Goal: Task Accomplishment & Management: Use online tool/utility

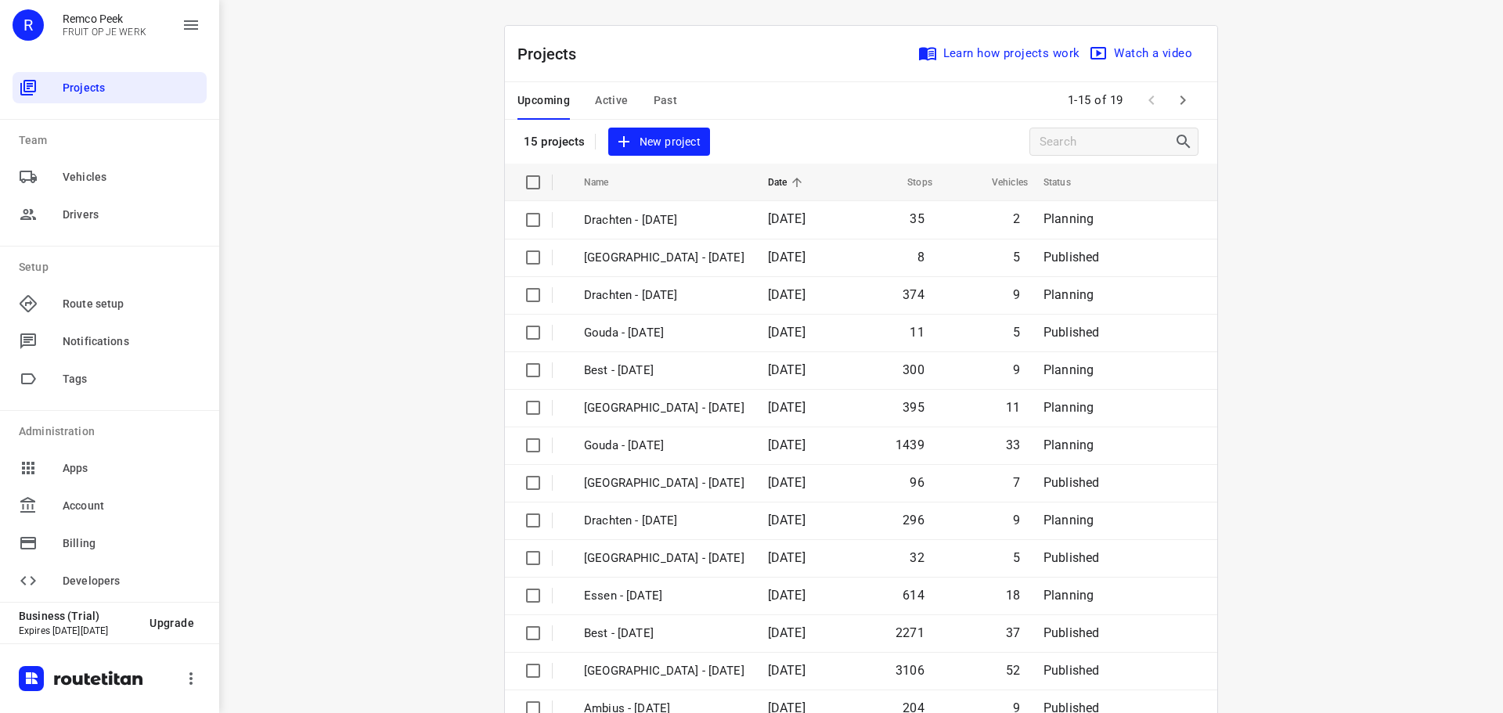
click at [643, 98] on div "Upcoming Active Past" at bounding box center [609, 101] width 185 height 38
click at [655, 98] on span "Past" at bounding box center [666, 101] width 24 height 20
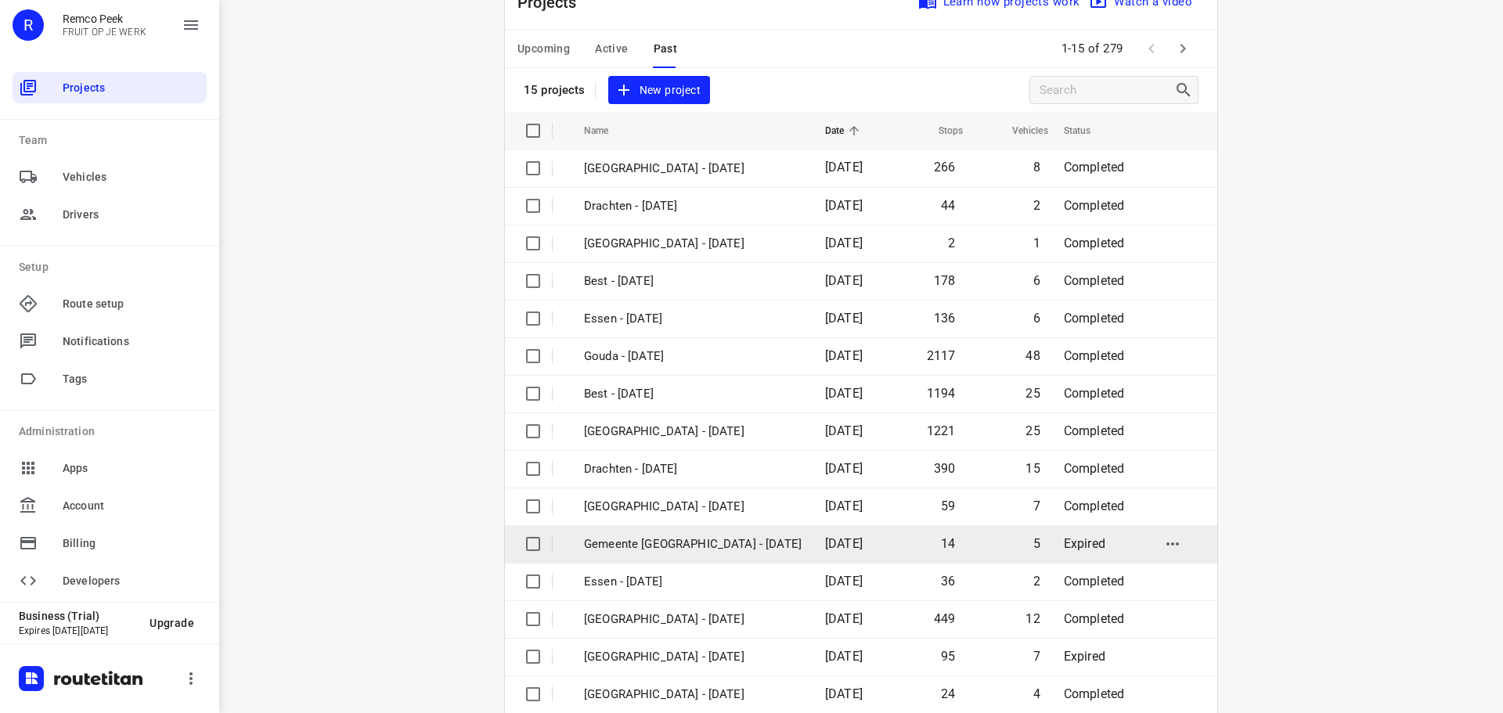
scroll to position [78, 0]
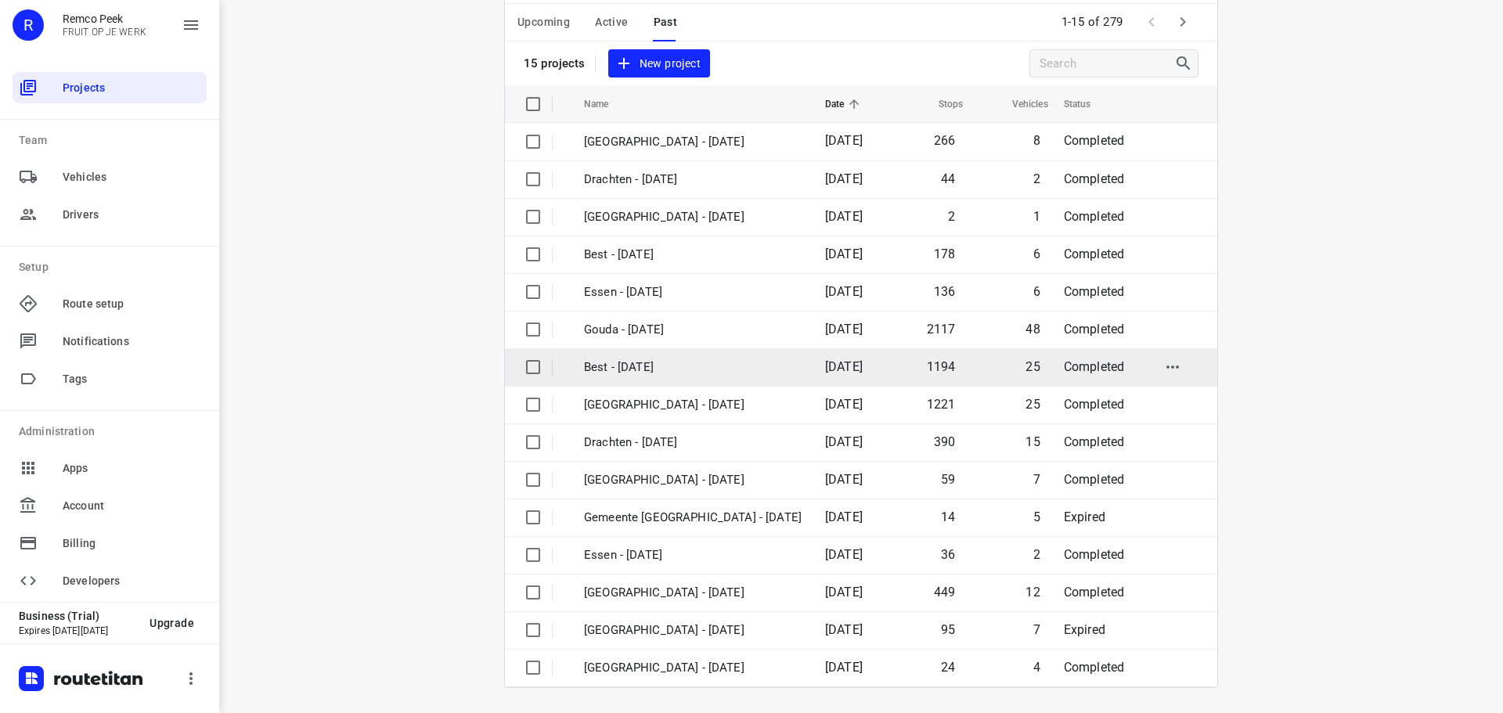
click at [650, 370] on p "Best - [DATE]" at bounding box center [693, 368] width 218 height 18
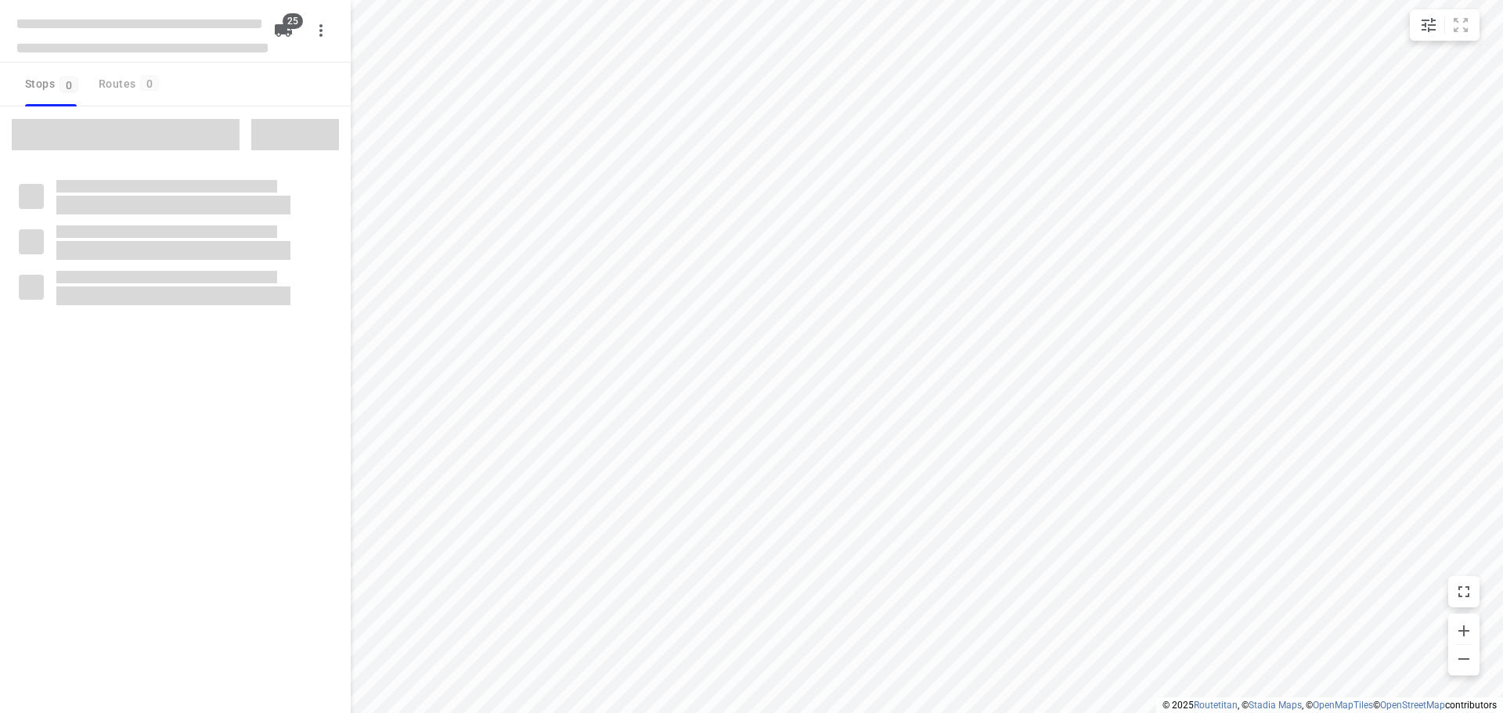
checkbox input "true"
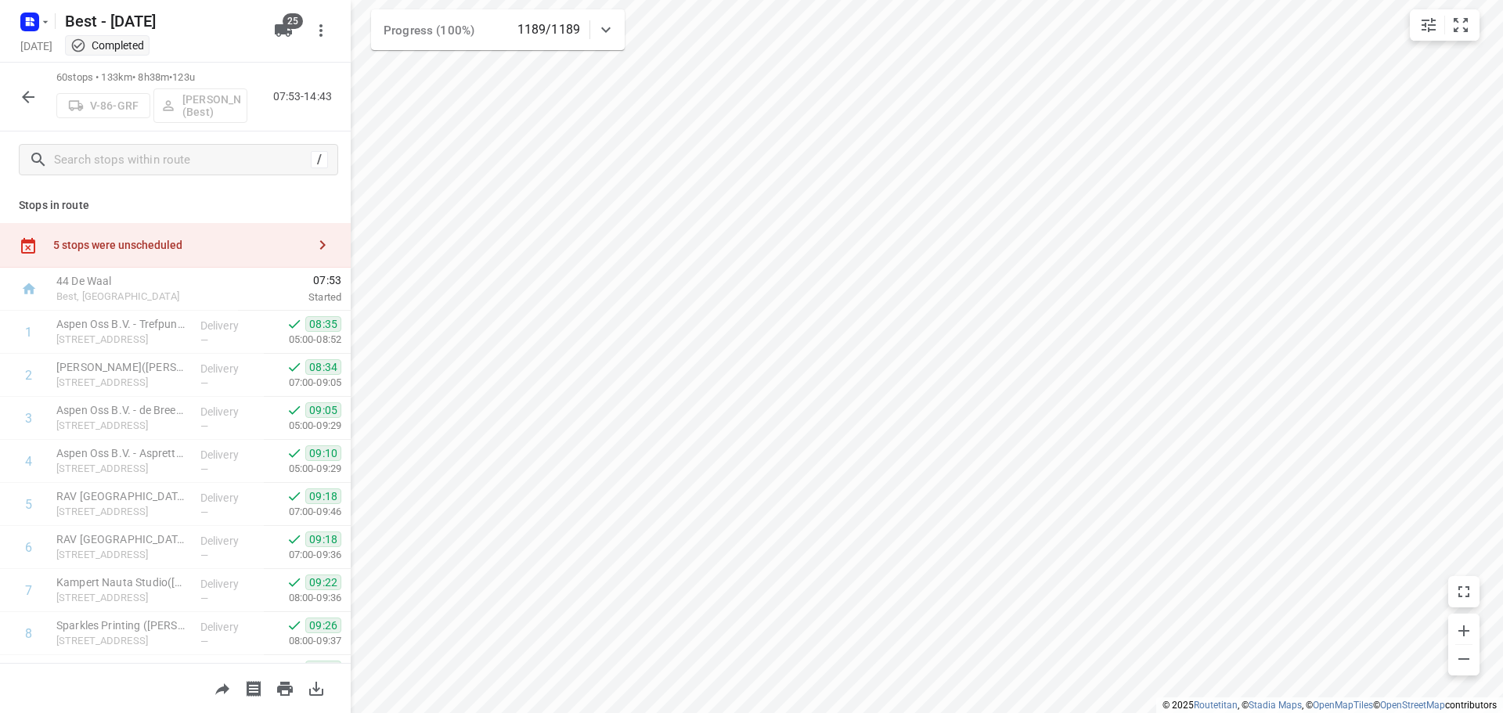
click at [26, 96] on icon "button" at bounding box center [28, 97] width 13 height 13
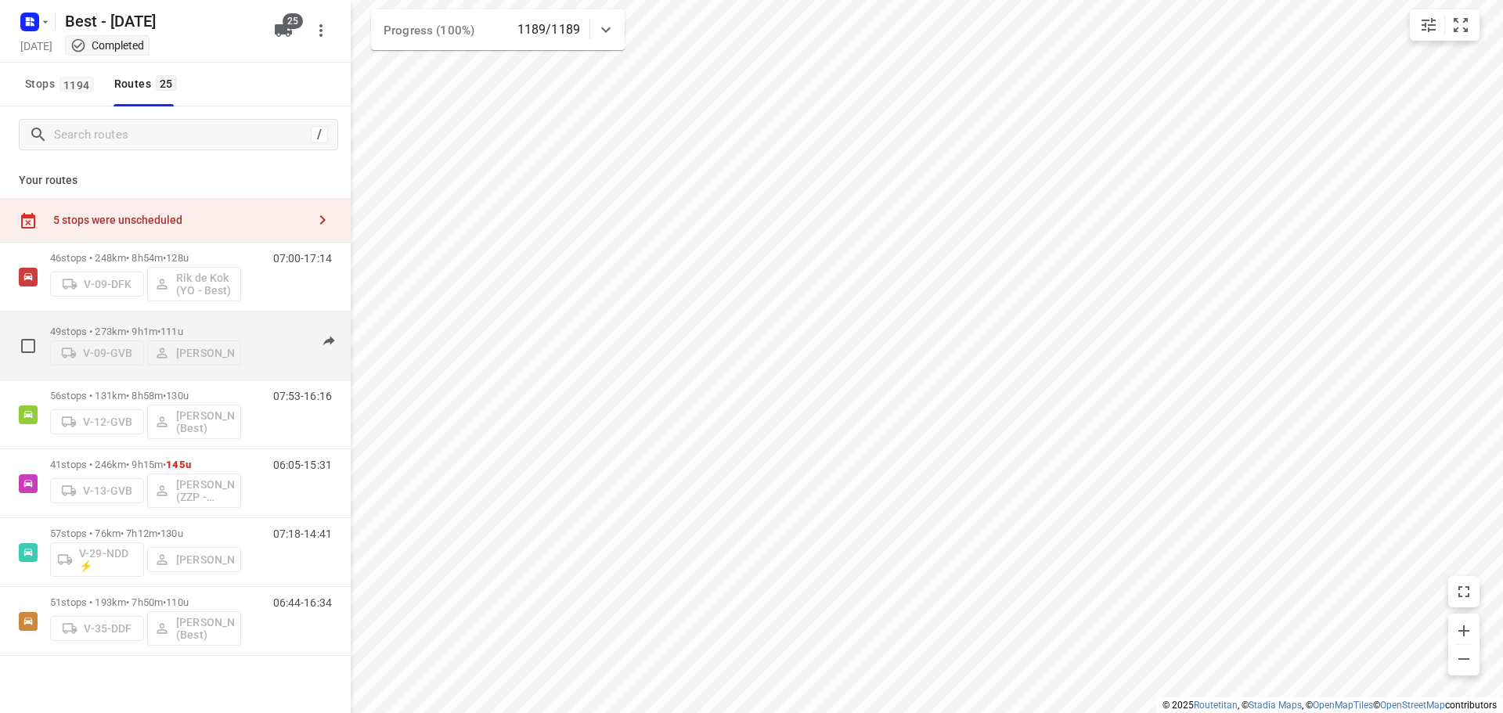
click at [94, 320] on div "49 stops • 273km • 9h1m • 111u V-09-GVB Daniëlle Belmer" at bounding box center [145, 346] width 191 height 56
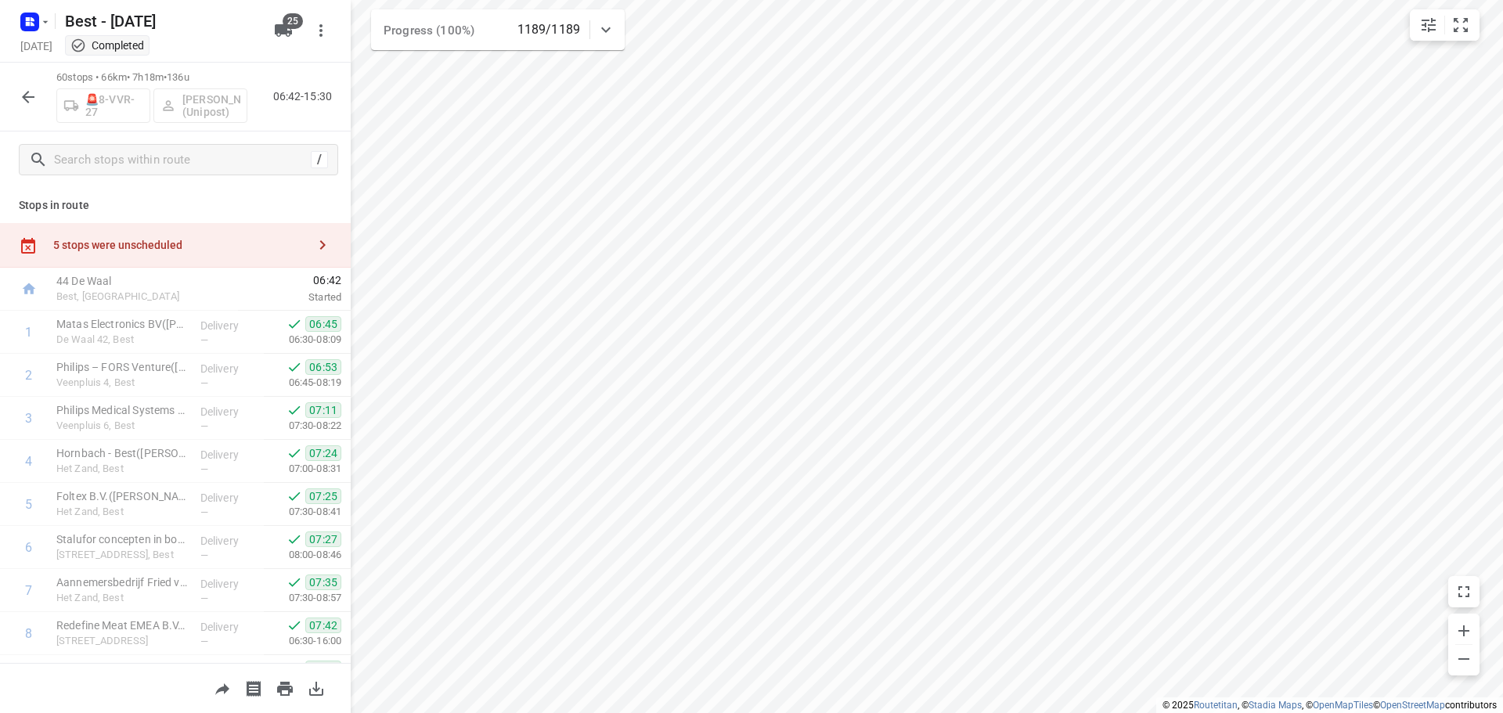
click at [30, 88] on icon "button" at bounding box center [28, 97] width 19 height 19
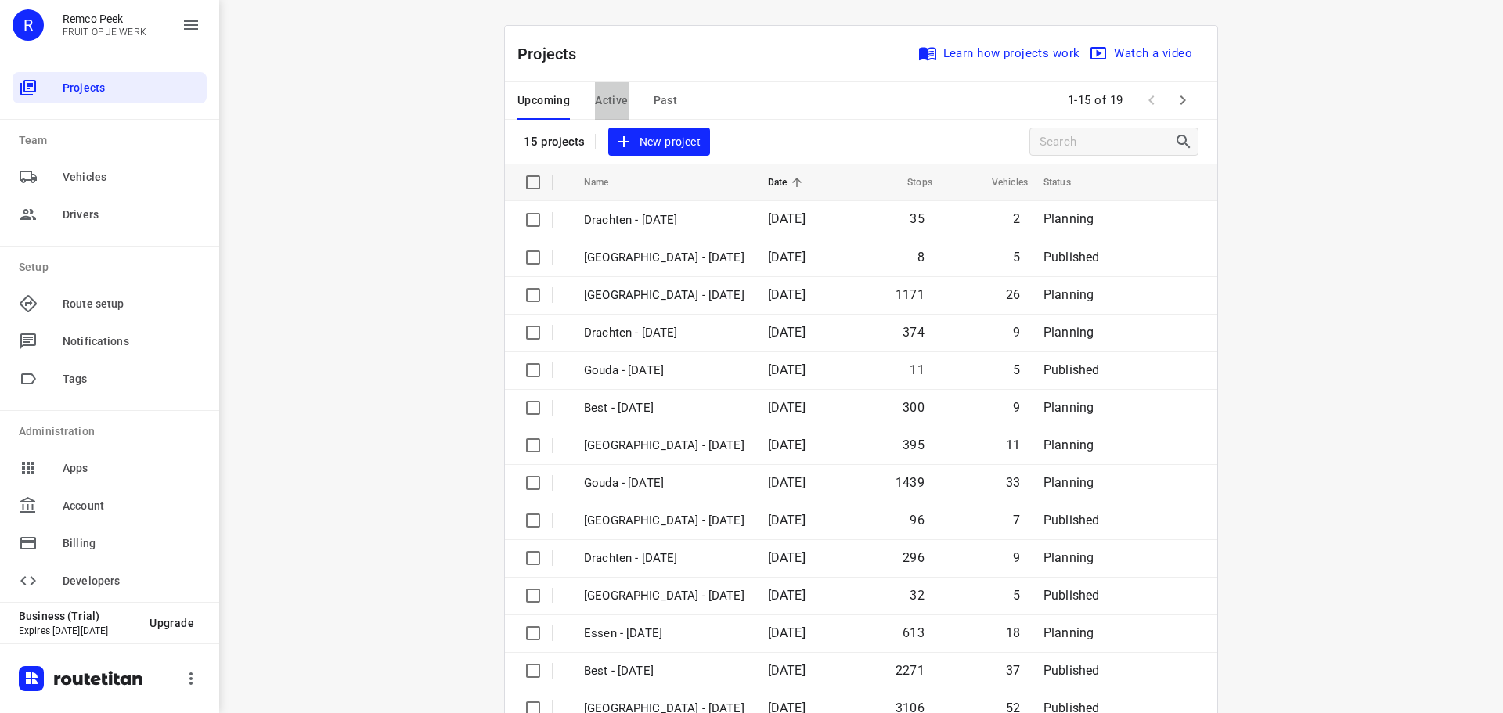
click at [606, 92] on span "Active" at bounding box center [611, 101] width 33 height 20
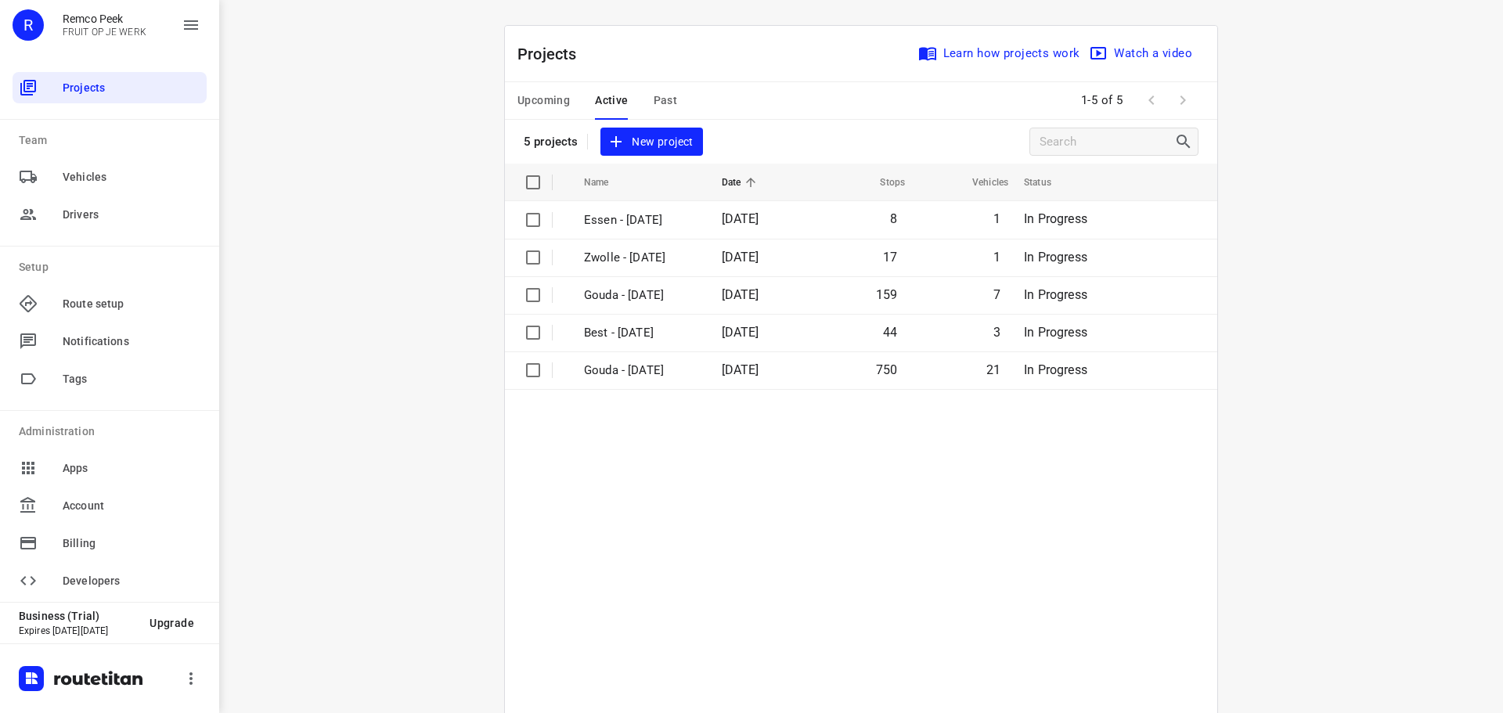
click at [543, 110] on button "Upcoming" at bounding box center [543, 101] width 52 height 38
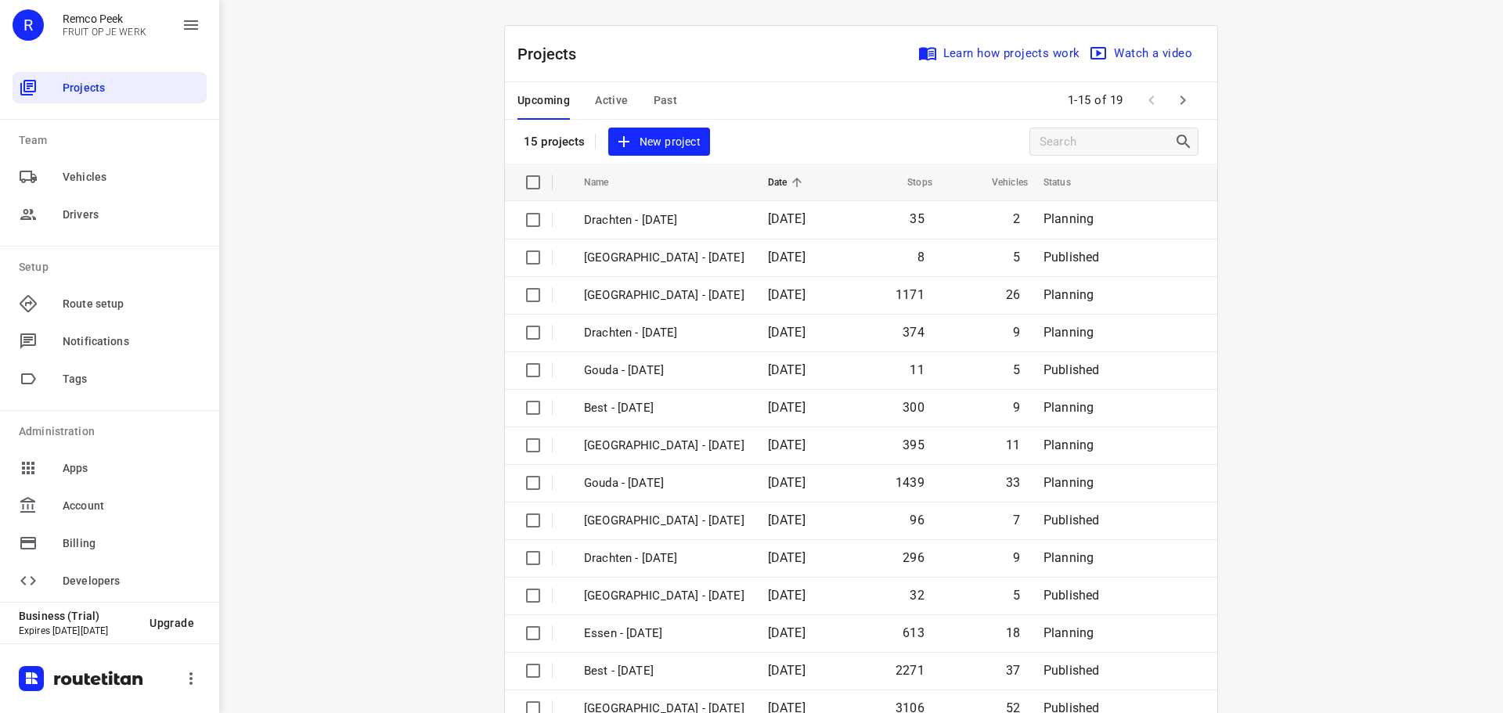
click at [668, 102] on span "Past" at bounding box center [666, 101] width 24 height 20
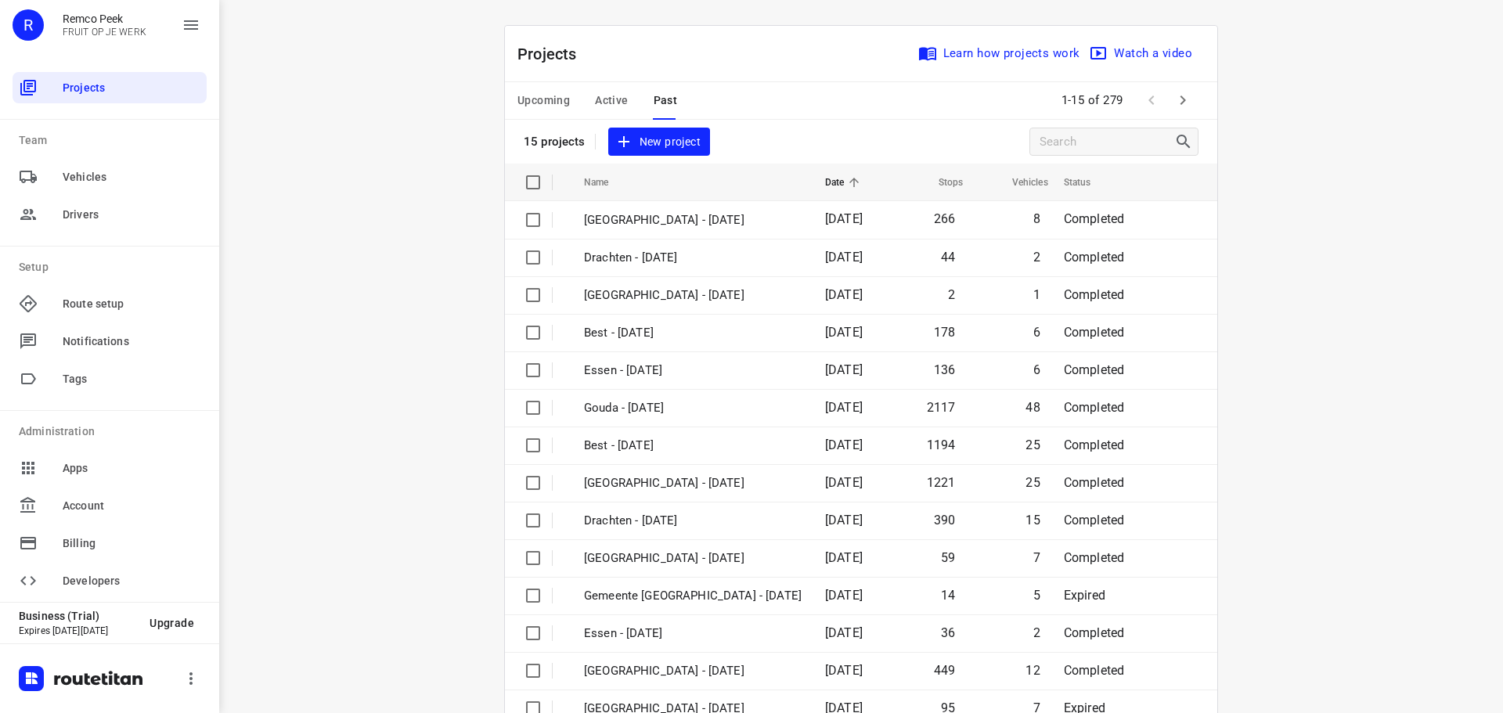
click at [532, 92] on span "Upcoming" at bounding box center [543, 101] width 52 height 20
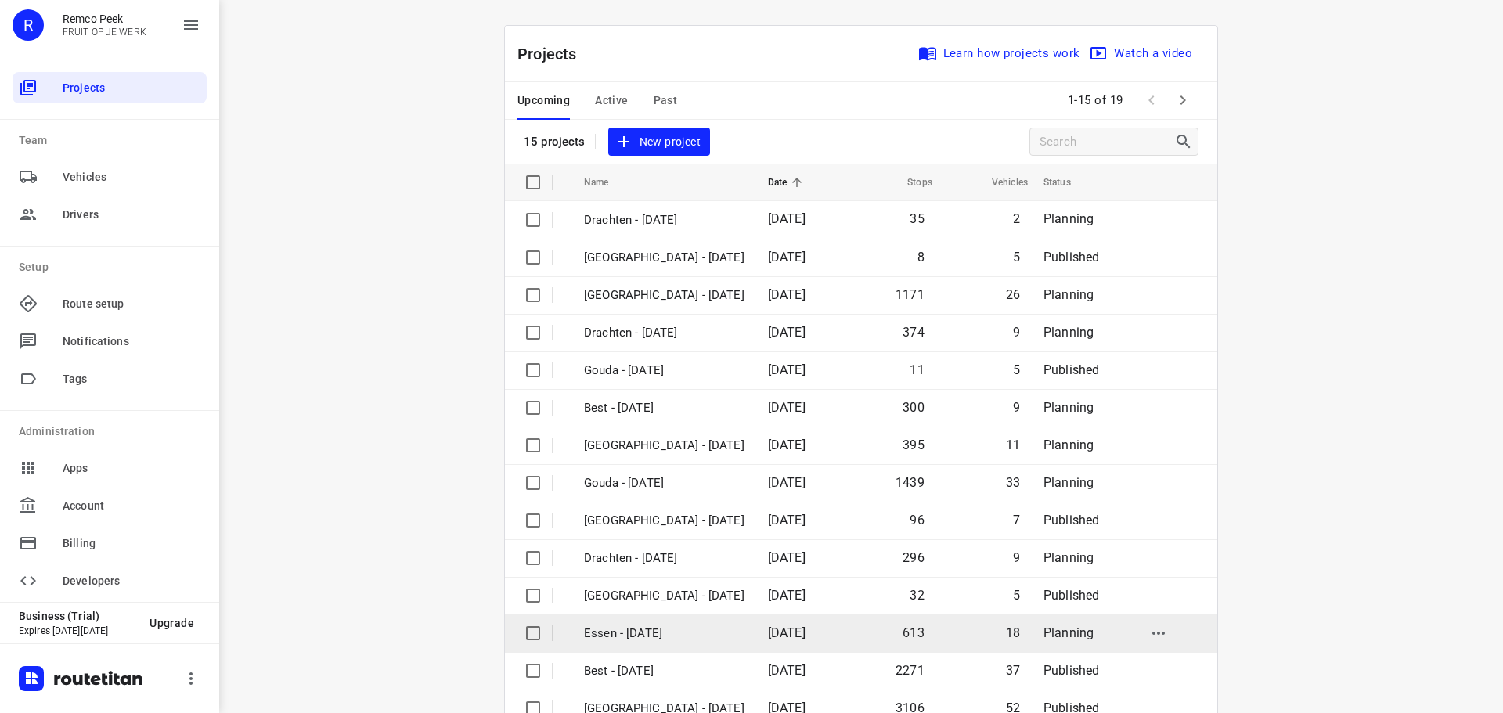
scroll to position [78, 0]
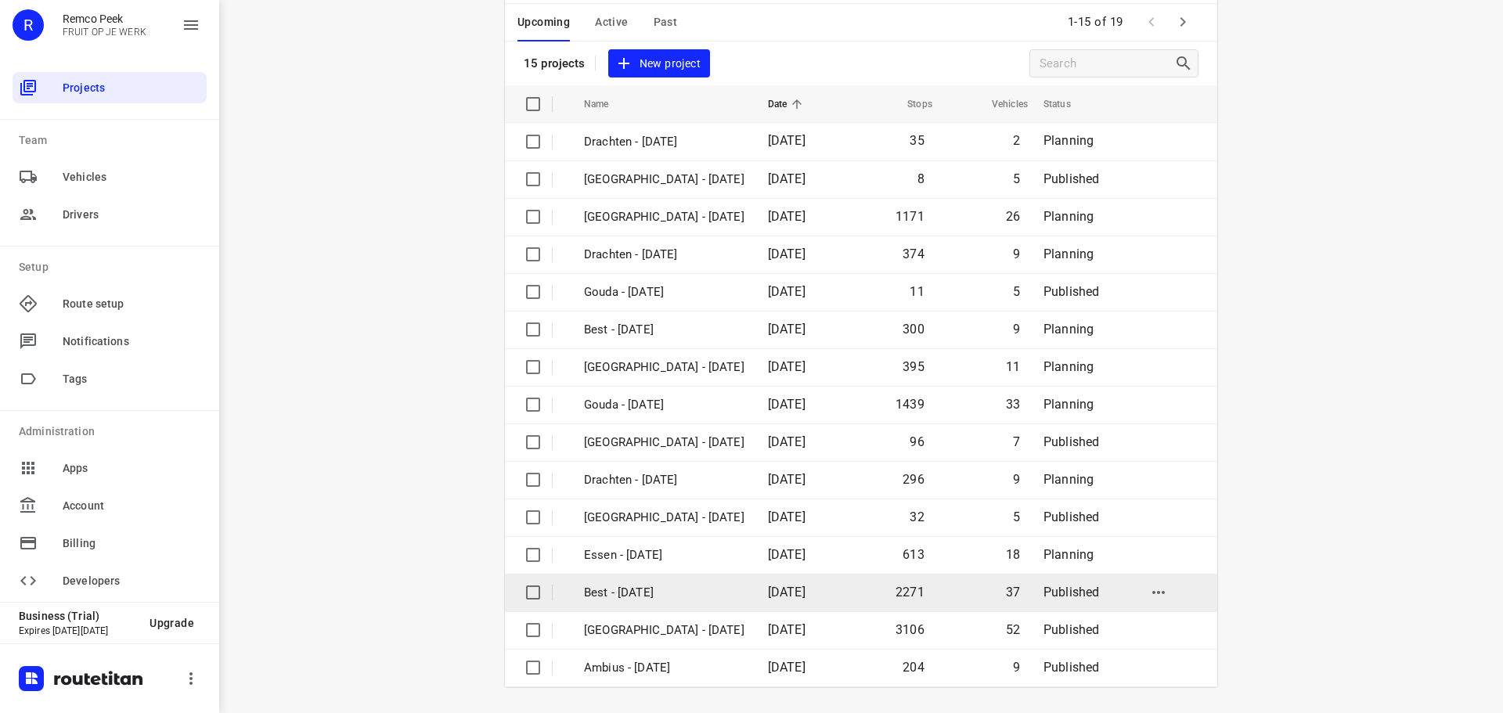
click at [593, 588] on p "Best - [DATE]" at bounding box center [664, 593] width 160 height 18
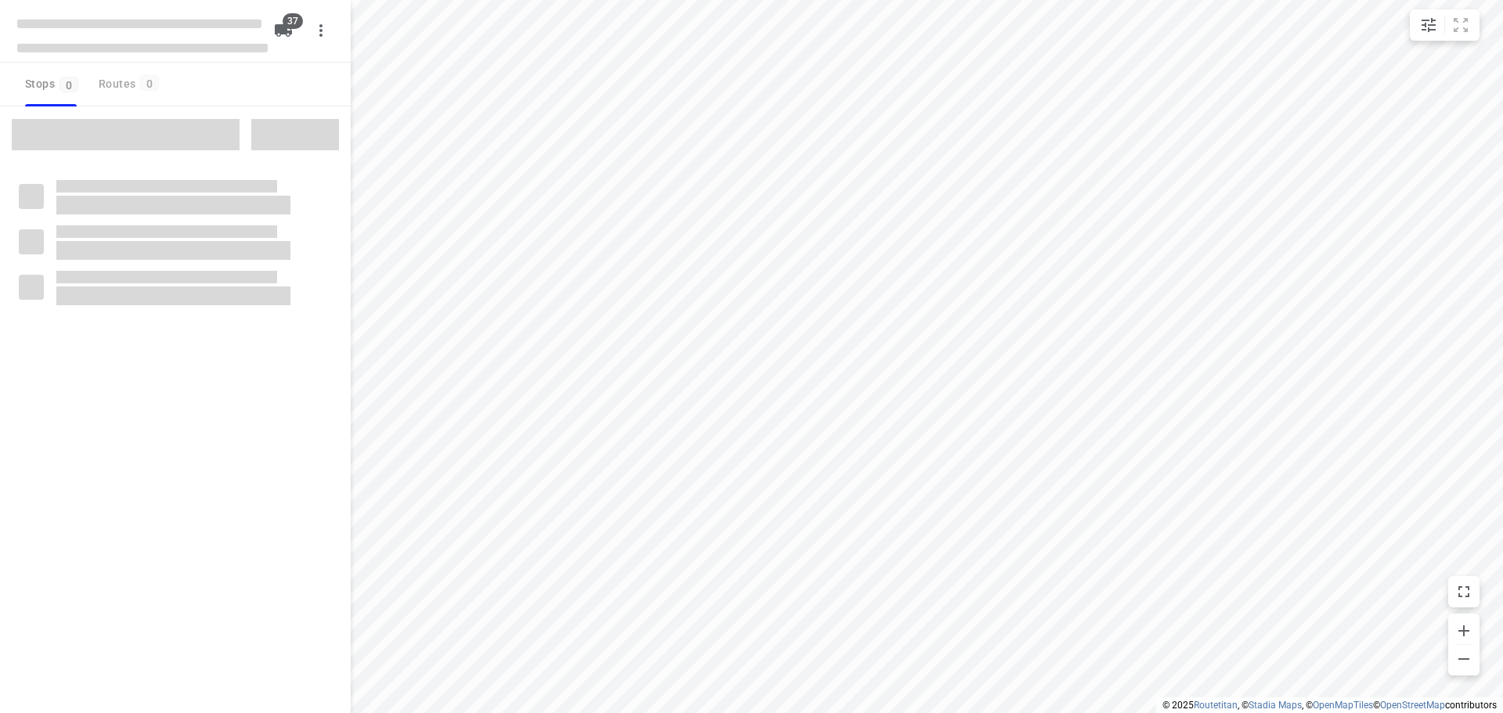
checkbox input "true"
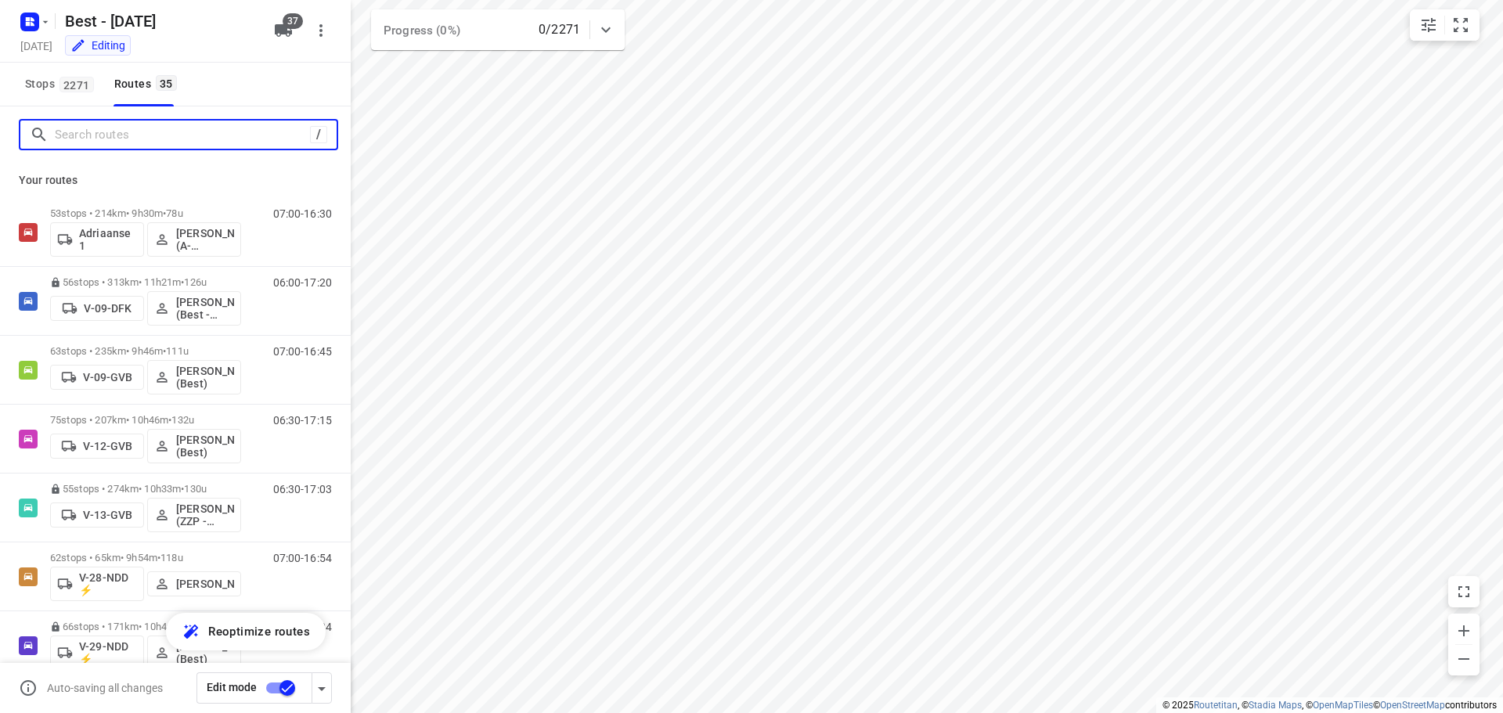
click at [74, 135] on input "Search routes" at bounding box center [182, 135] width 255 height 24
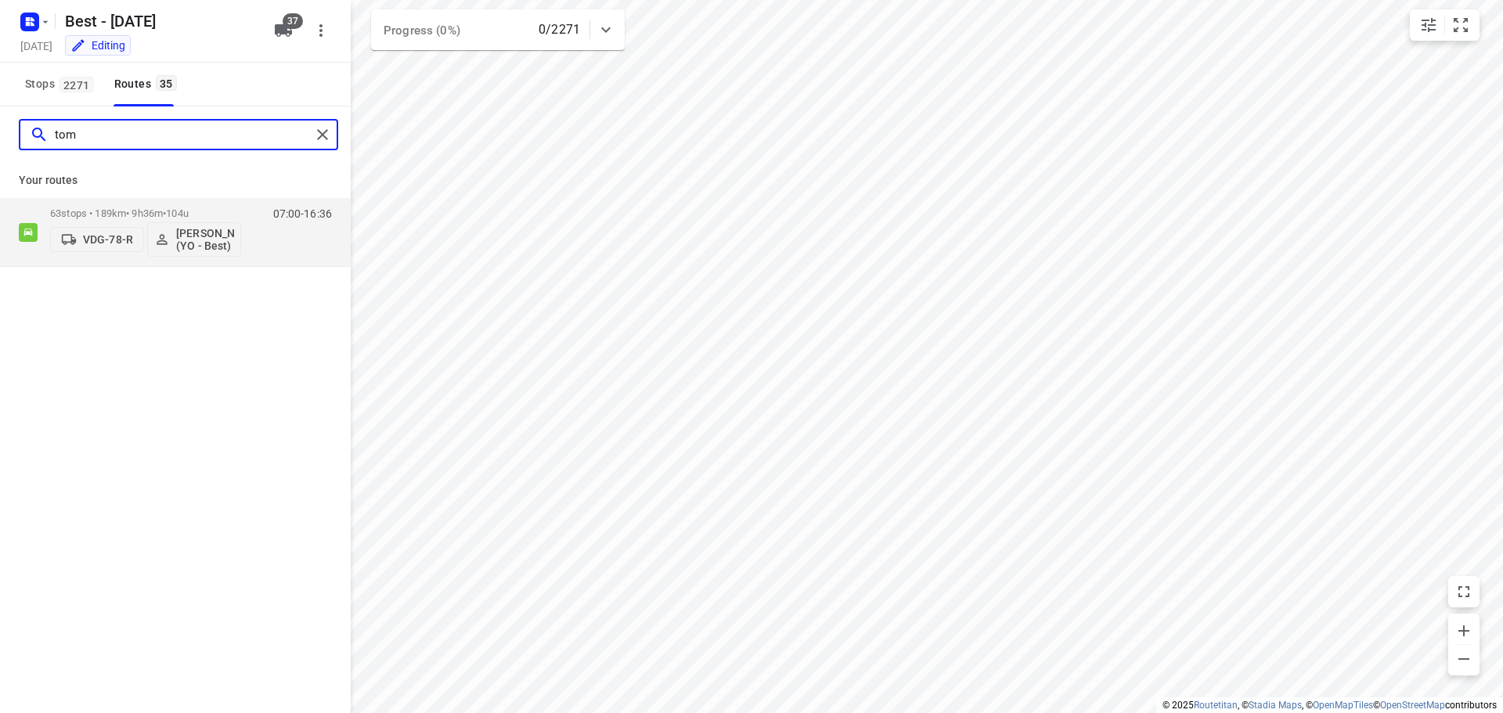
type input "tom"
click at [153, 397] on div "tom Your routes 63 stops • 189km • 9h36m • 104u VDG-78-R Tom Swinkels (YO - Bes…" at bounding box center [175, 431] width 351 height 651
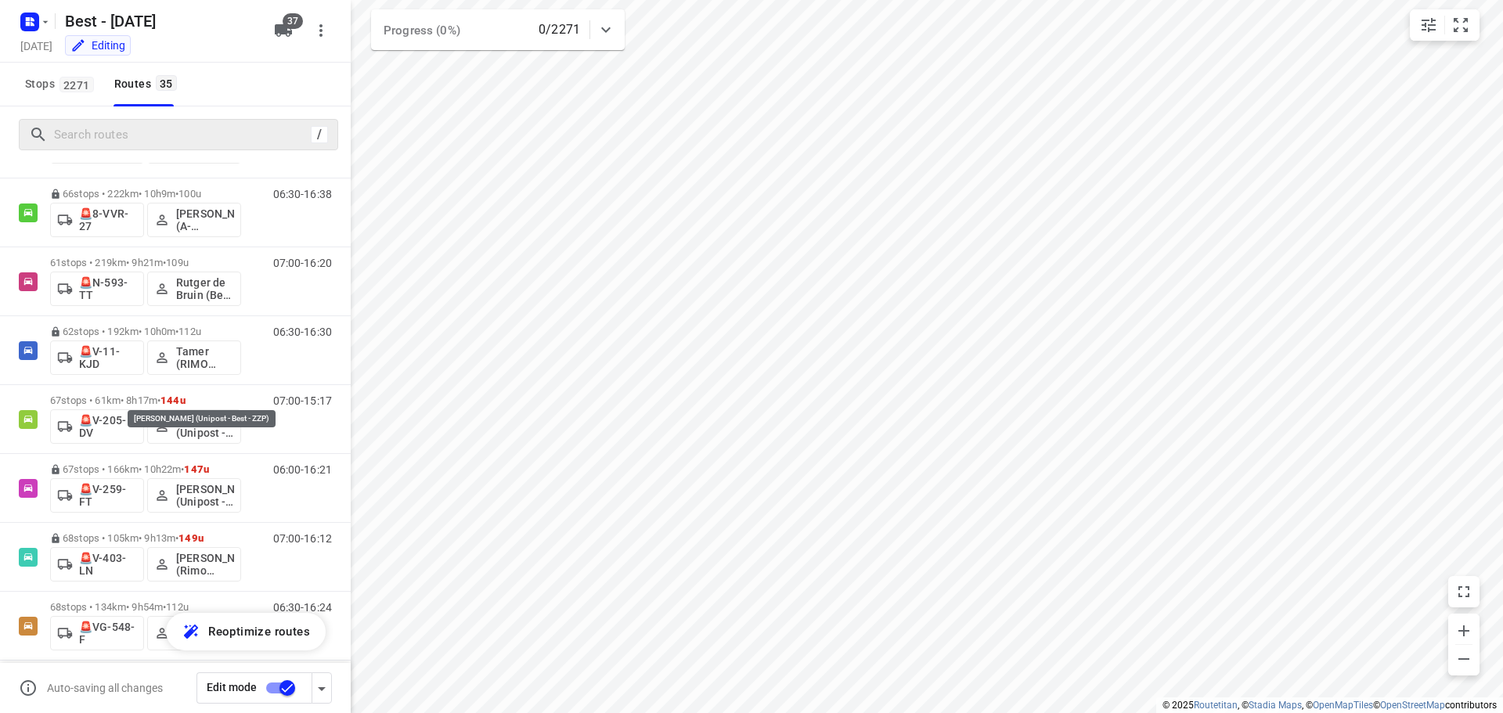
scroll to position [1727, 0]
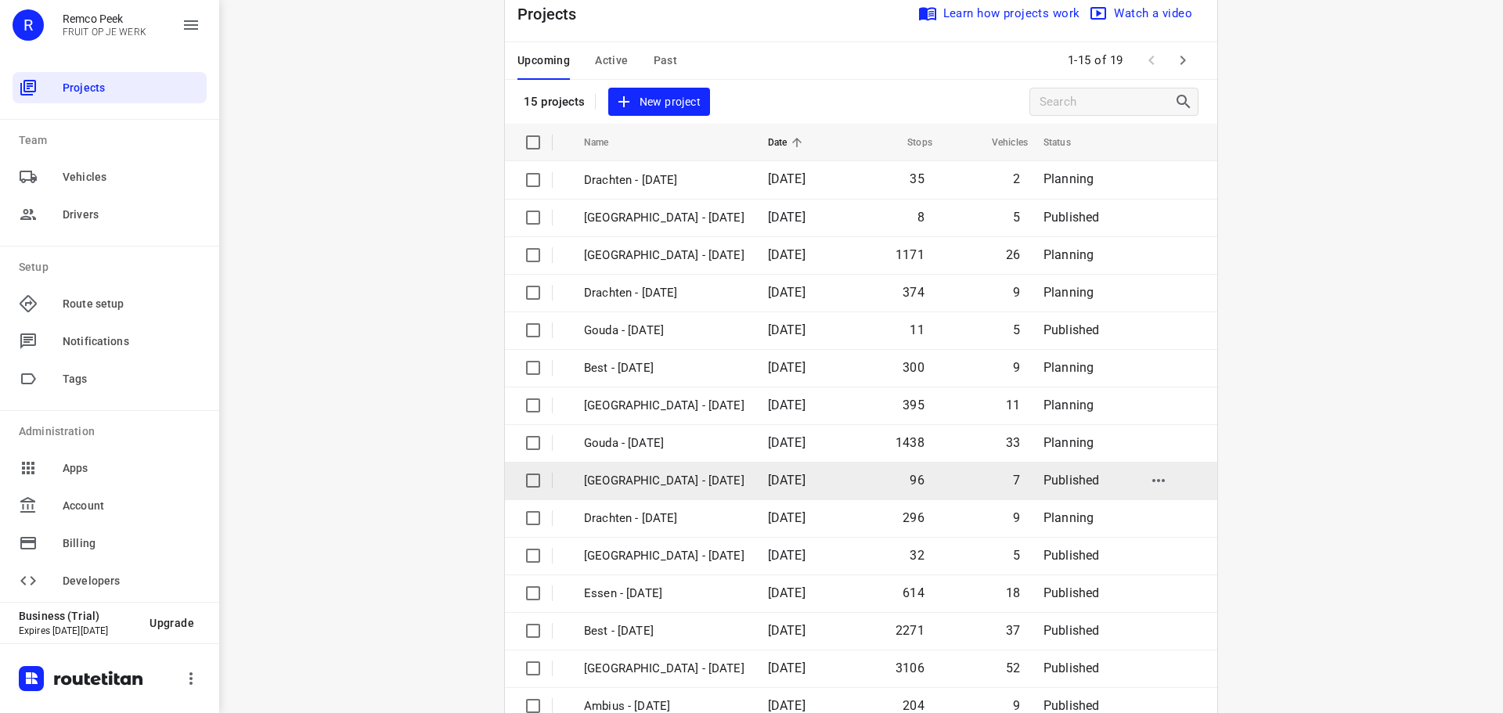
scroll to position [78, 0]
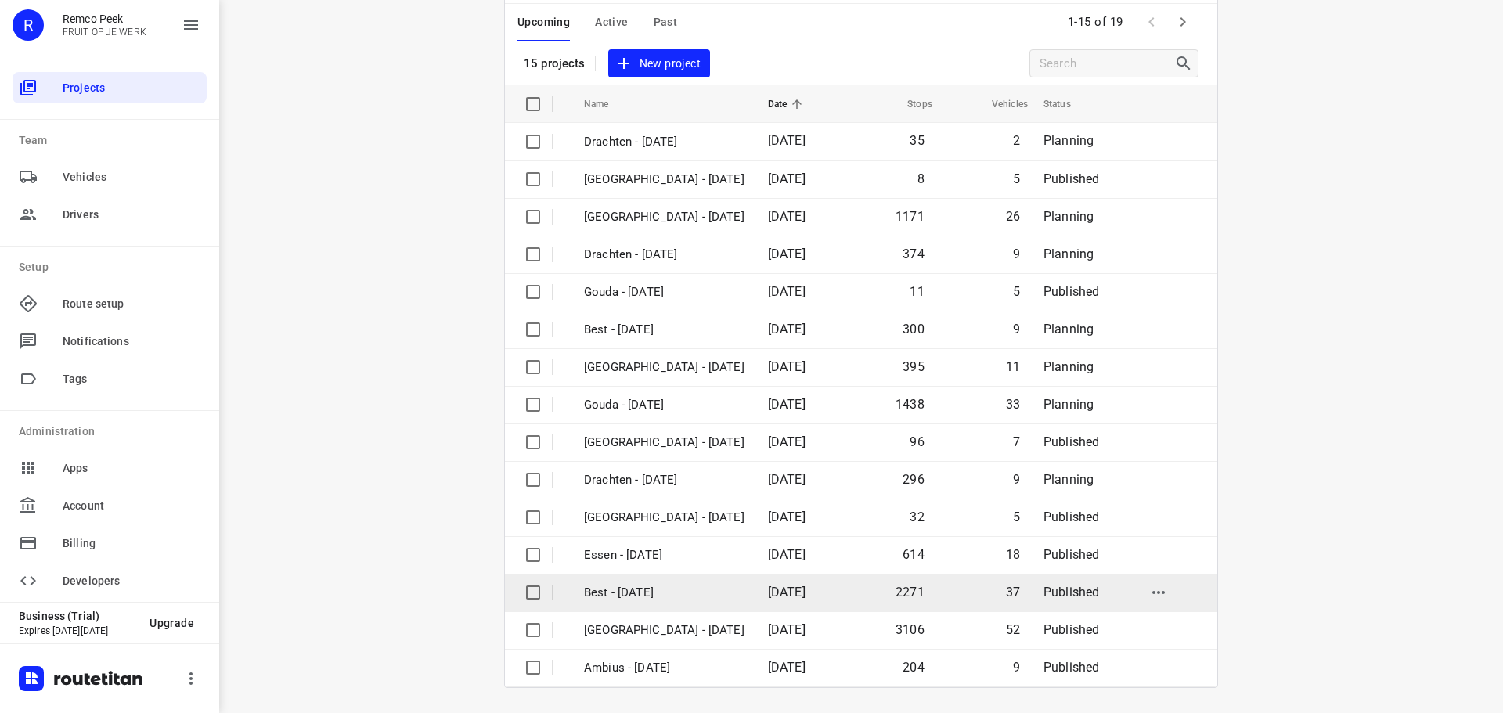
click at [640, 586] on p "Best - [DATE]" at bounding box center [664, 593] width 160 height 18
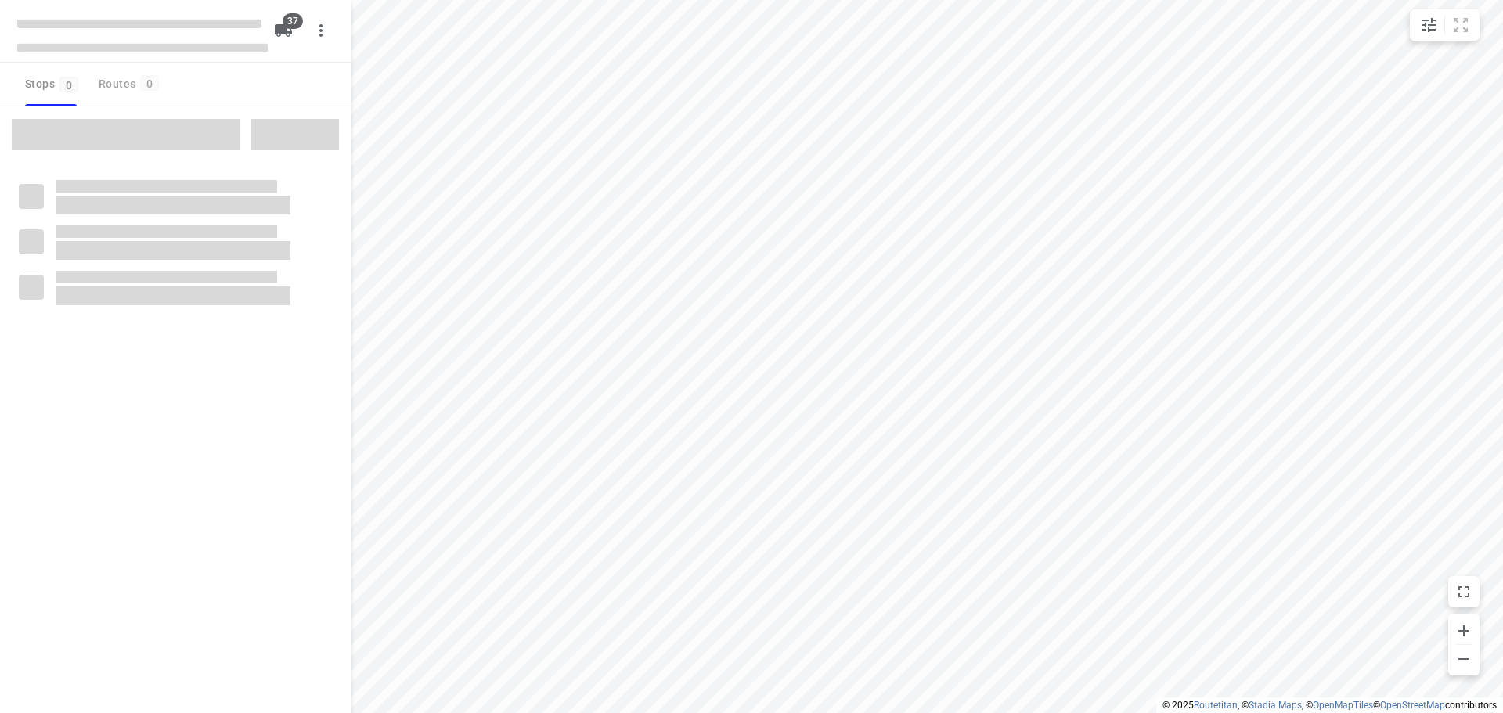
checkbox input "true"
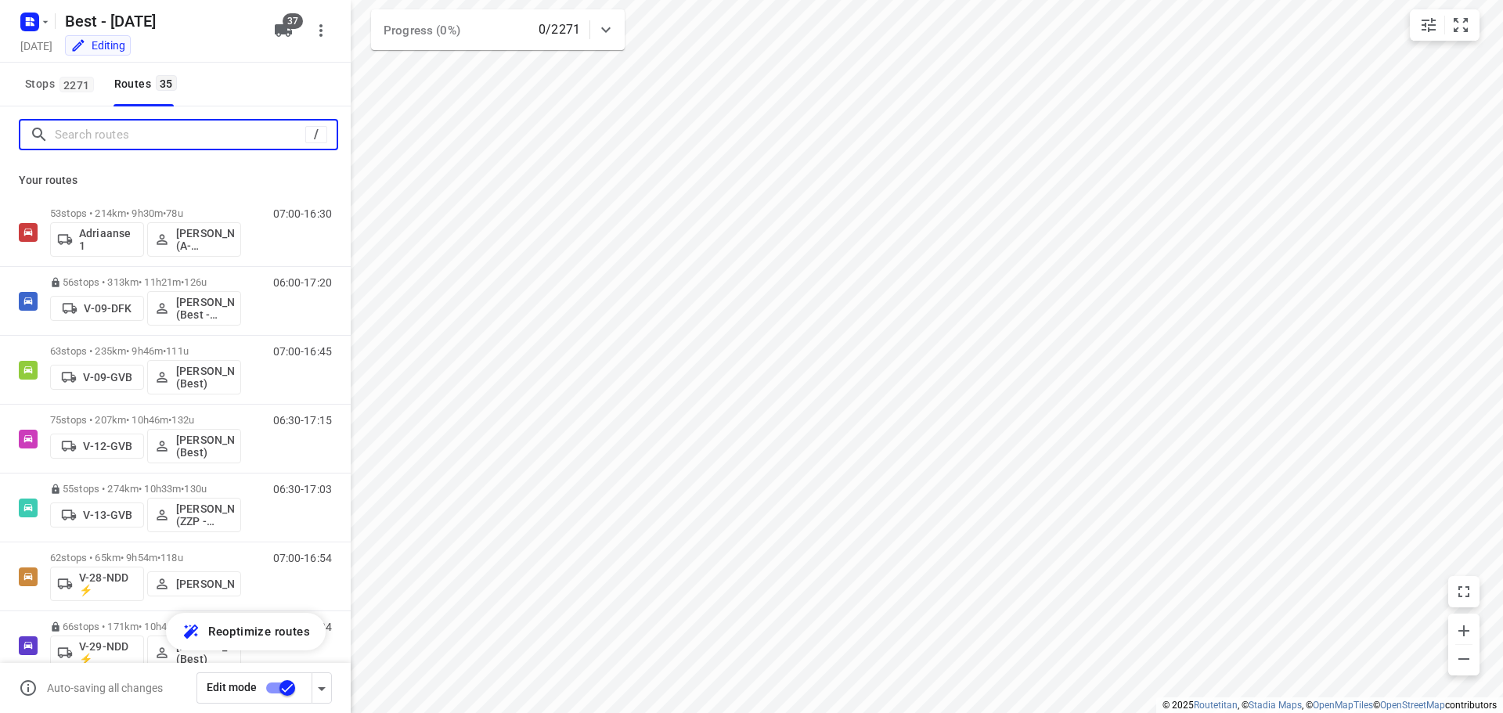
click at [165, 145] on input "Search routes" at bounding box center [180, 135] width 251 height 24
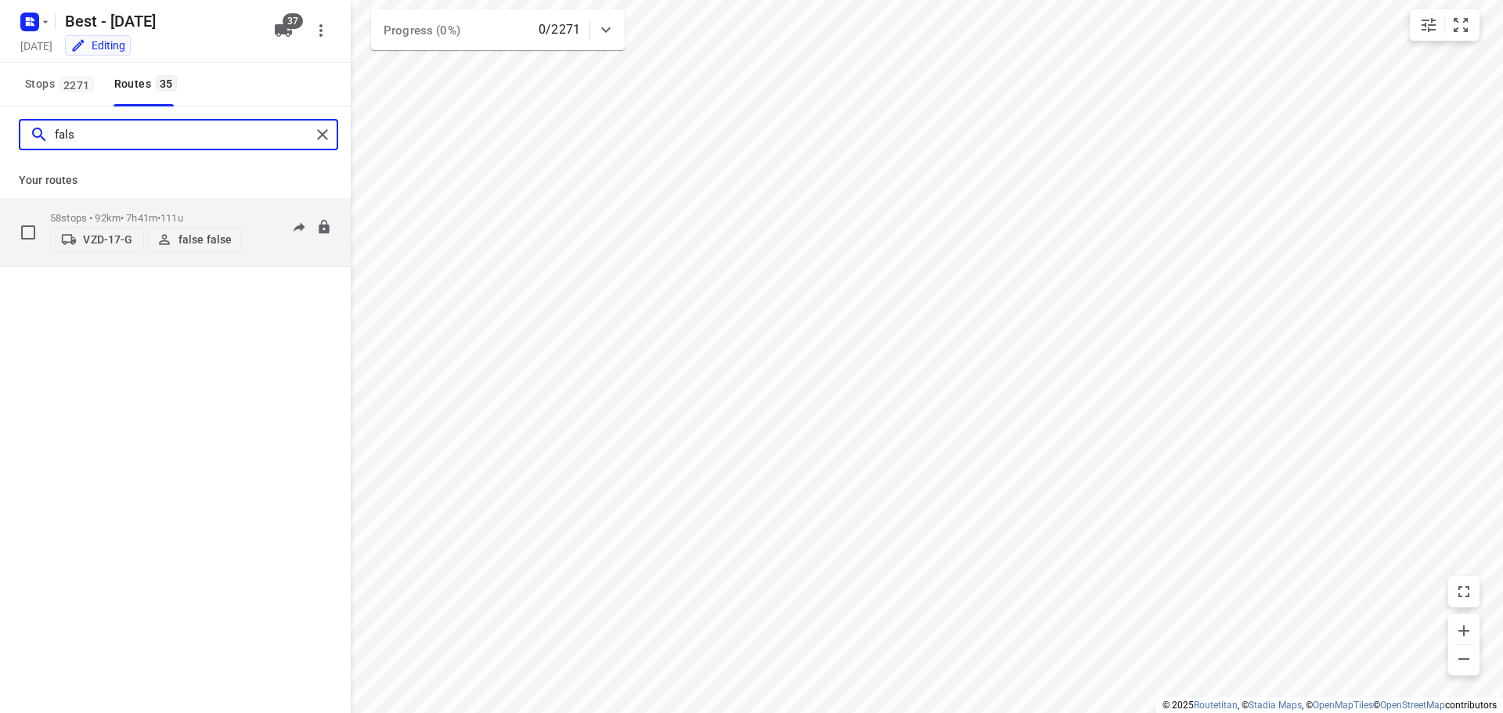
type input "fals"
click at [214, 240] on p "false false" at bounding box center [204, 239] width 53 height 13
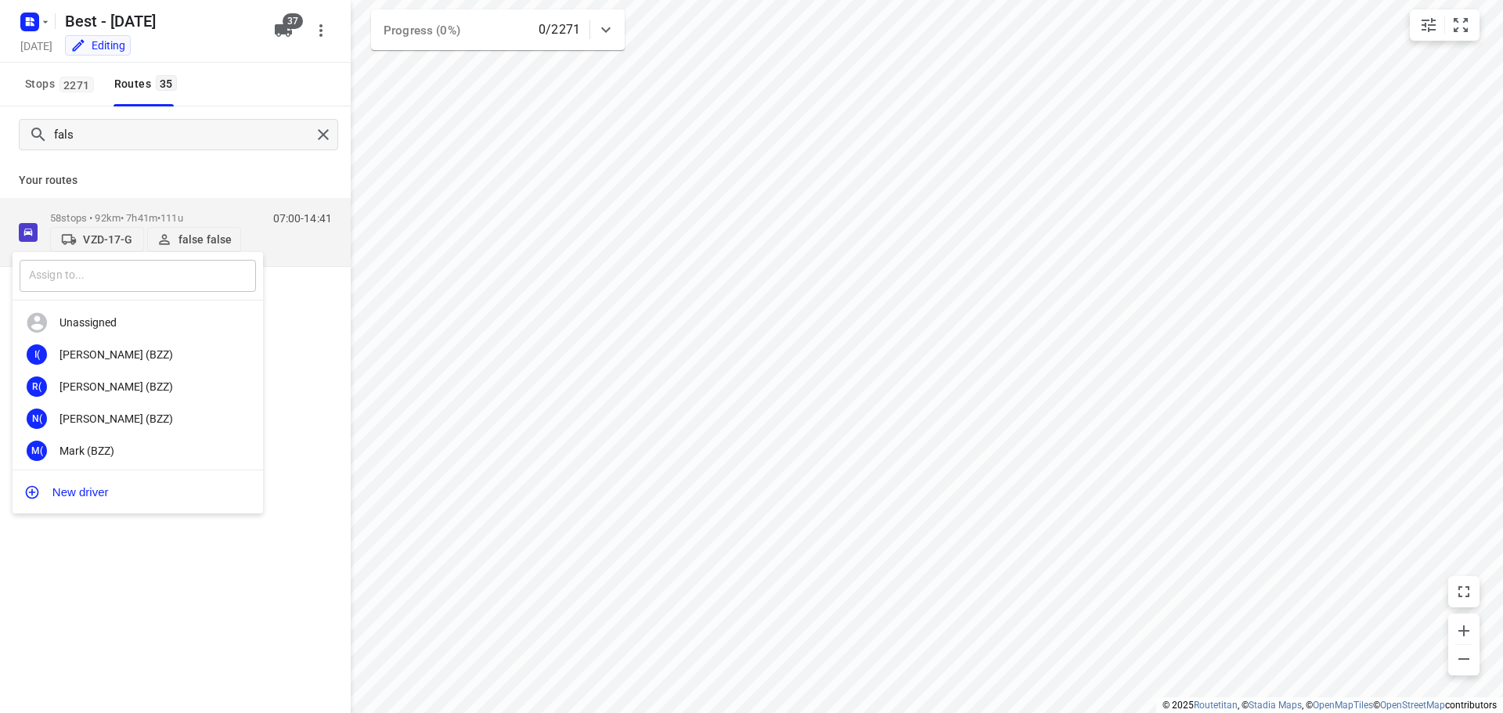
click at [175, 264] on input "text" at bounding box center [138, 276] width 236 height 32
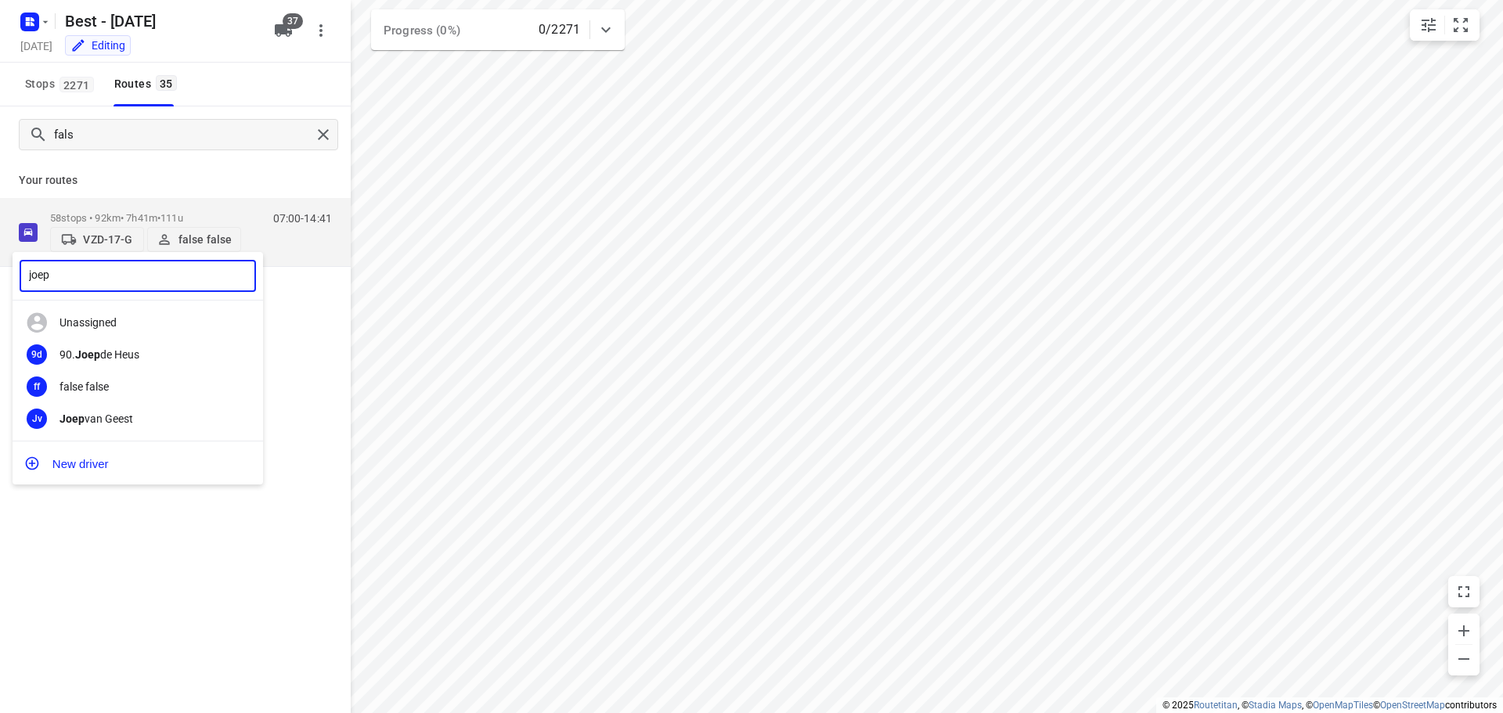
type input "joep"
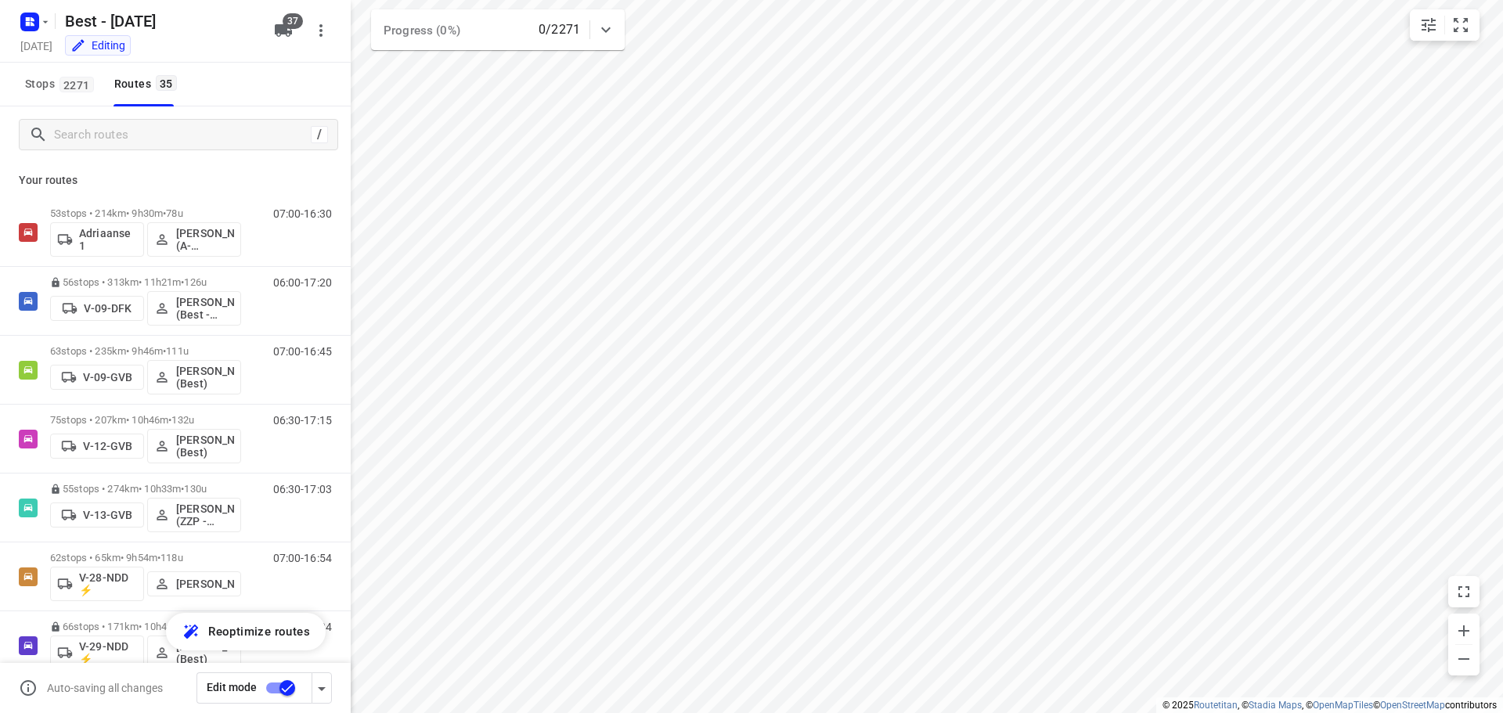
click at [138, 117] on div "/" at bounding box center [175, 134] width 351 height 56
click at [240, 121] on div "/" at bounding box center [178, 134] width 319 height 31
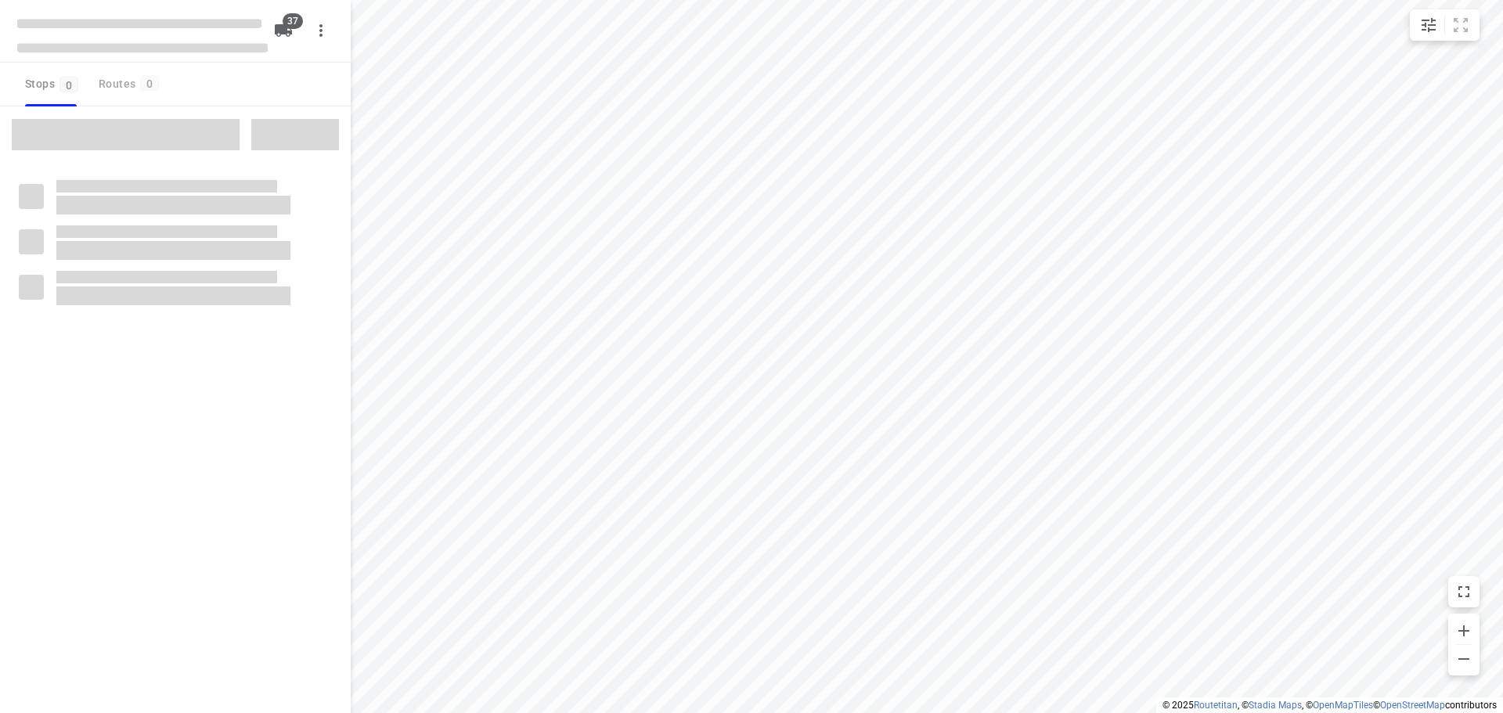
checkbox input "true"
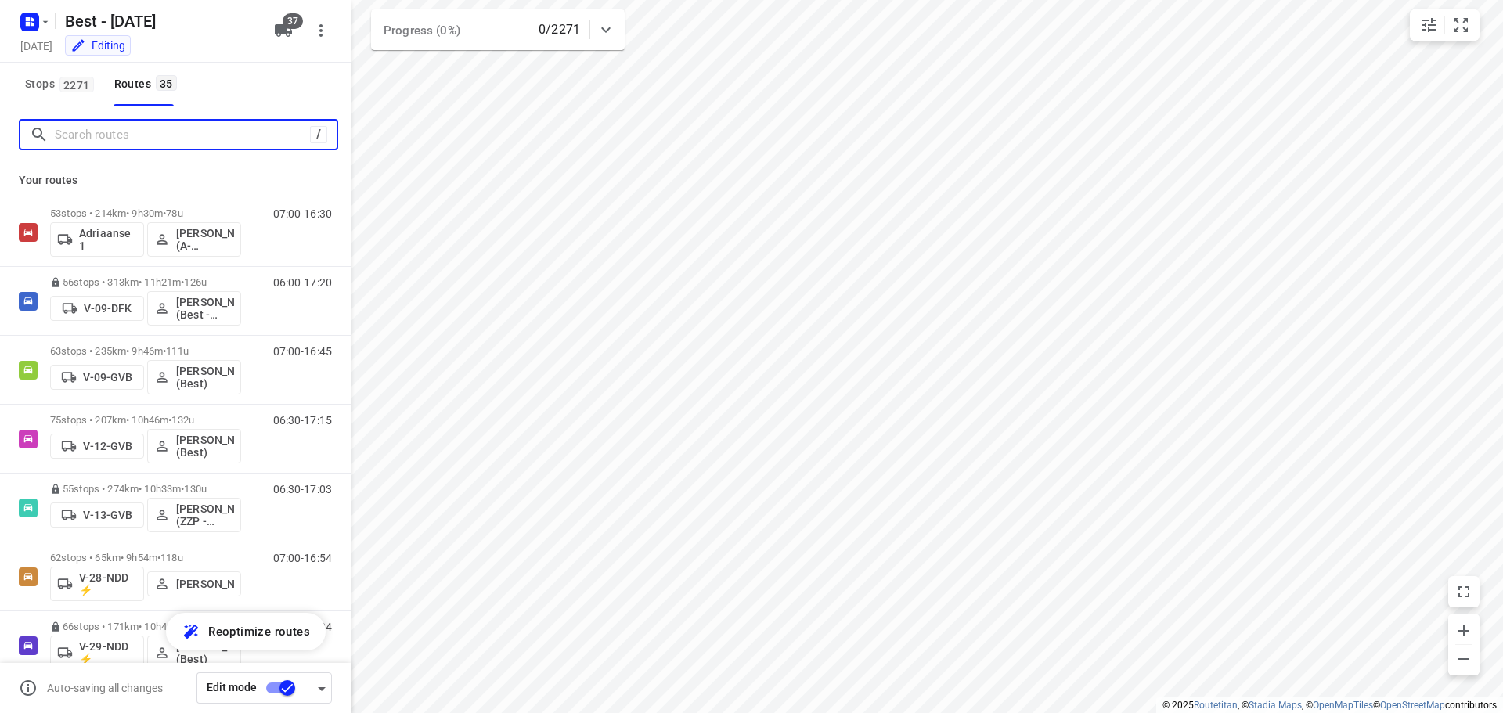
click at [215, 139] on input "Search routes" at bounding box center [182, 135] width 255 height 24
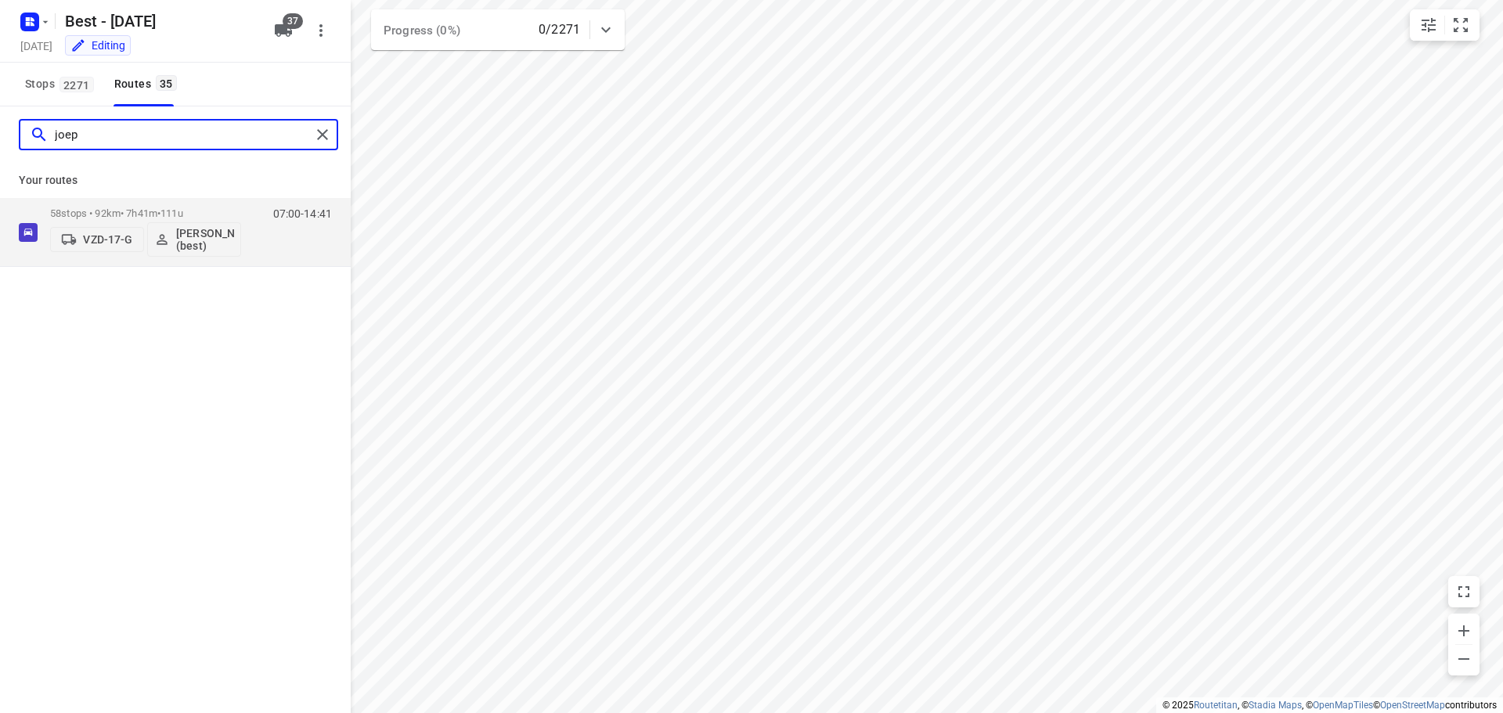
type input "joep"
click at [283, 489] on div "joep Your routes 58 stops • 92km • 7h41m • 111u VZD-17-G [PERSON_NAME] (best) 0…" at bounding box center [175, 431] width 351 height 651
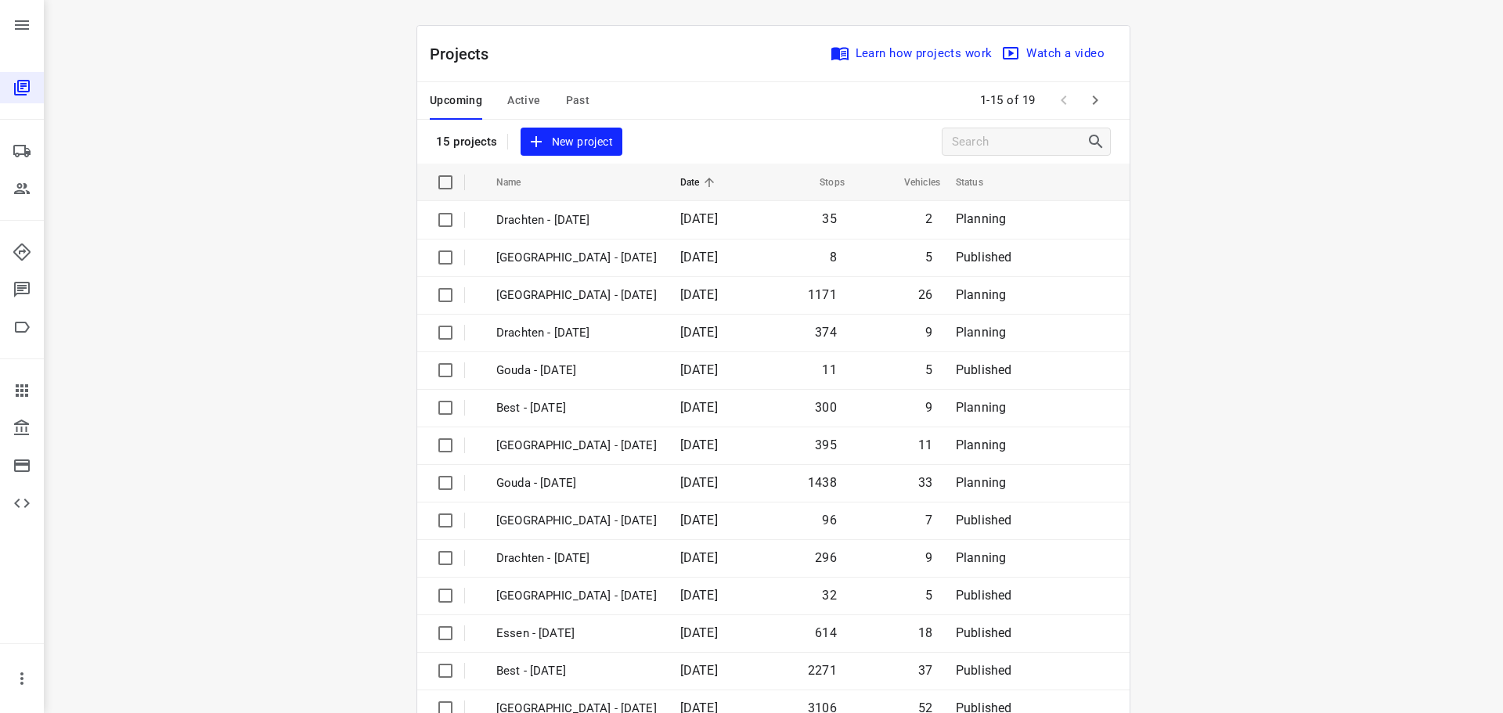
click at [1297, 349] on div "i © 2025 Routetitan , © Stadia Maps , © OpenMapTiles © OpenStreetMap contributo…" at bounding box center [773, 356] width 1459 height 713
click at [1245, 283] on div "i © 2025 Routetitan , © Stadia Maps , © OpenMapTiles © OpenStreetMap contributo…" at bounding box center [773, 356] width 1459 height 713
click at [514, 95] on span "Active" at bounding box center [523, 101] width 33 height 20
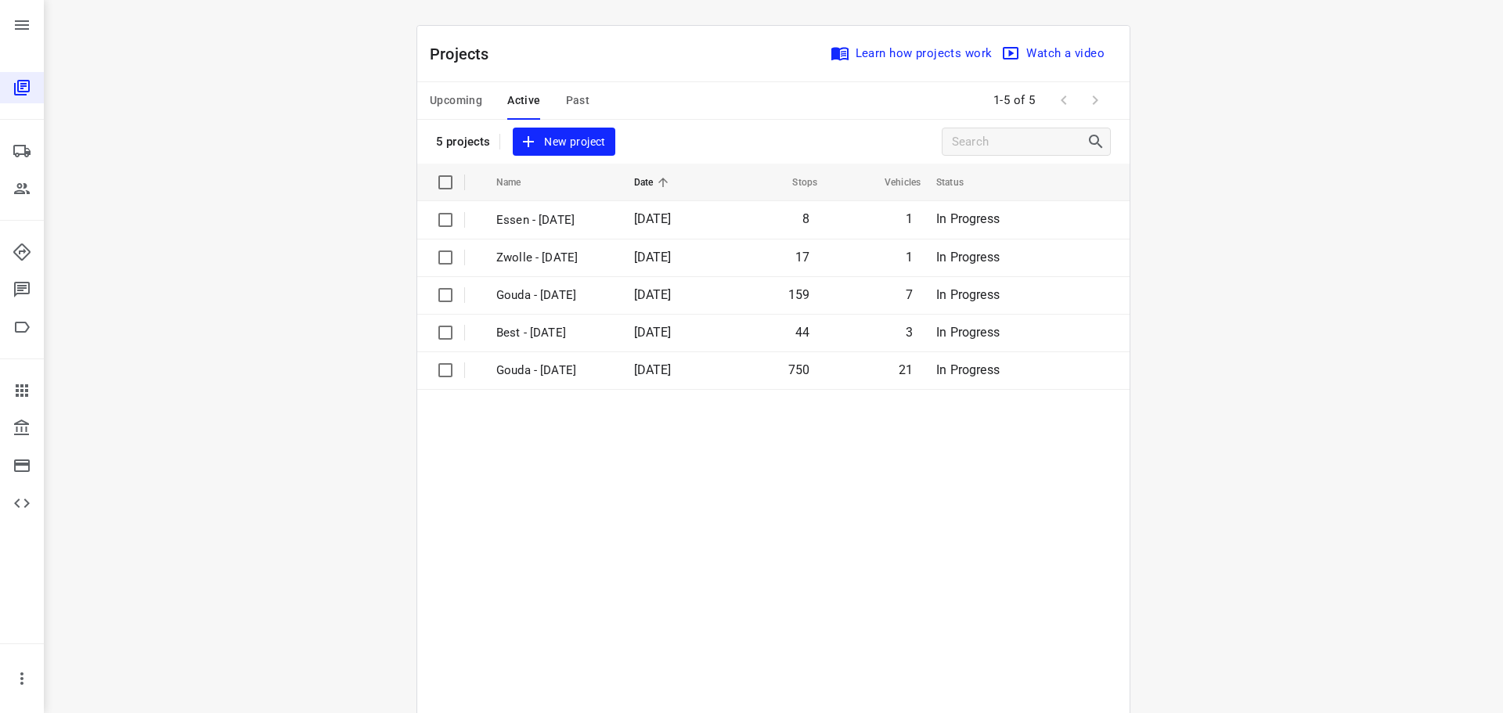
click at [474, 100] on span "Upcoming" at bounding box center [456, 101] width 52 height 20
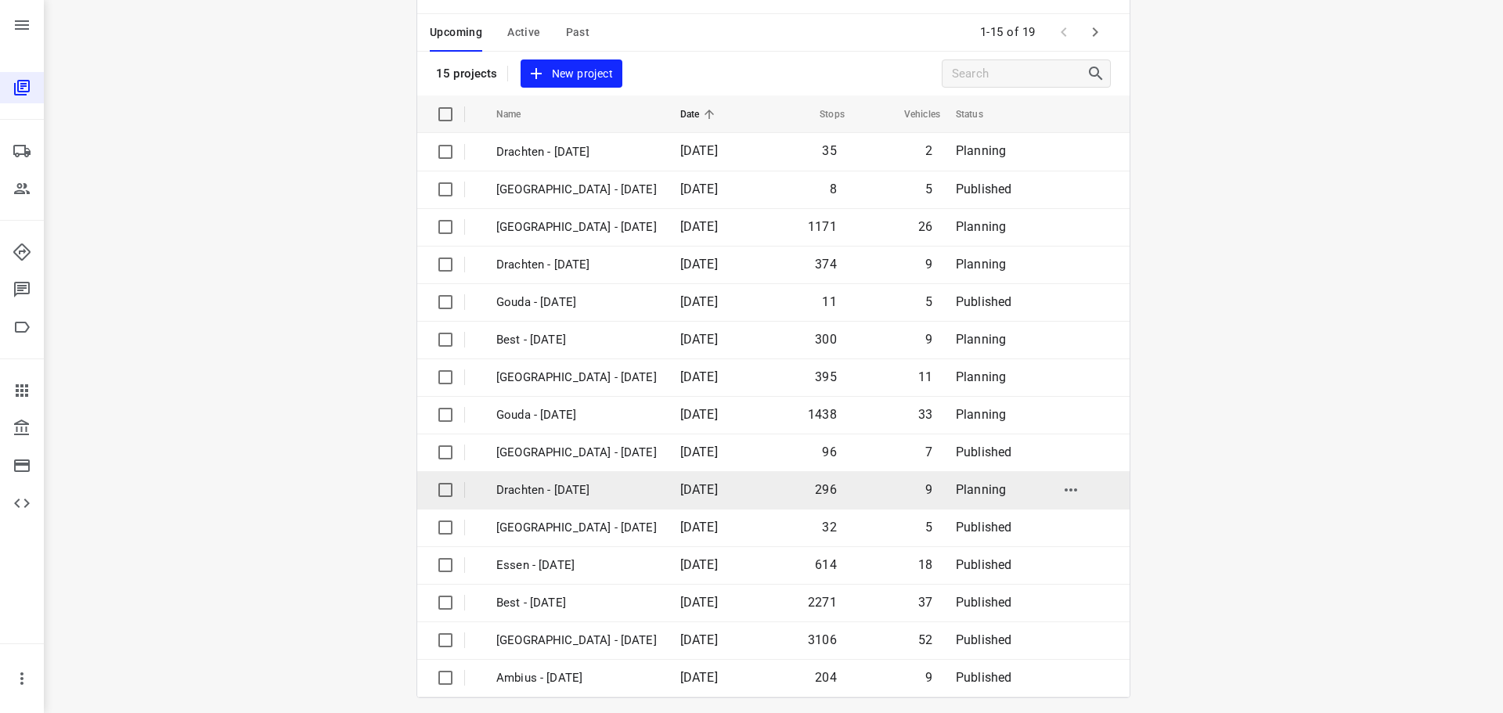
scroll to position [78, 0]
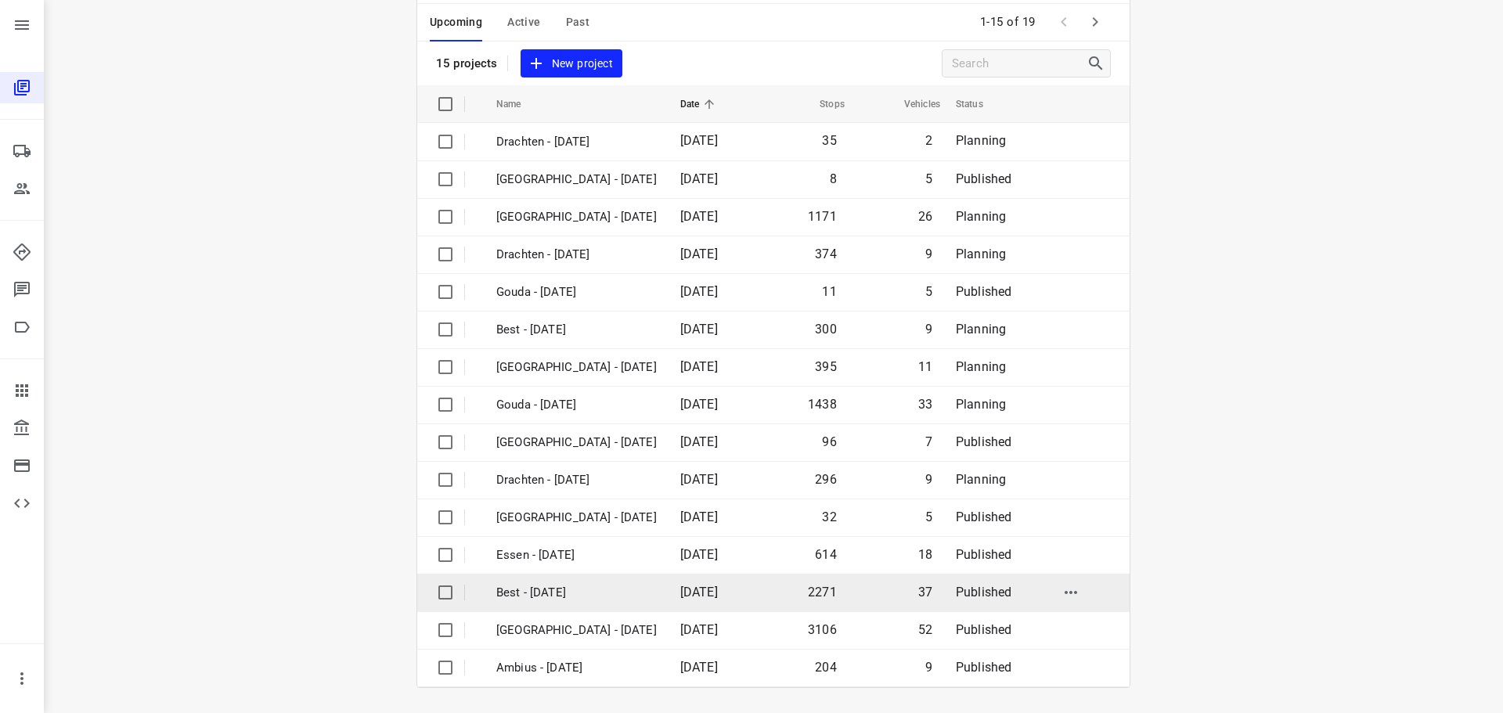
click at [525, 601] on p "Best - [DATE]" at bounding box center [576, 593] width 160 height 18
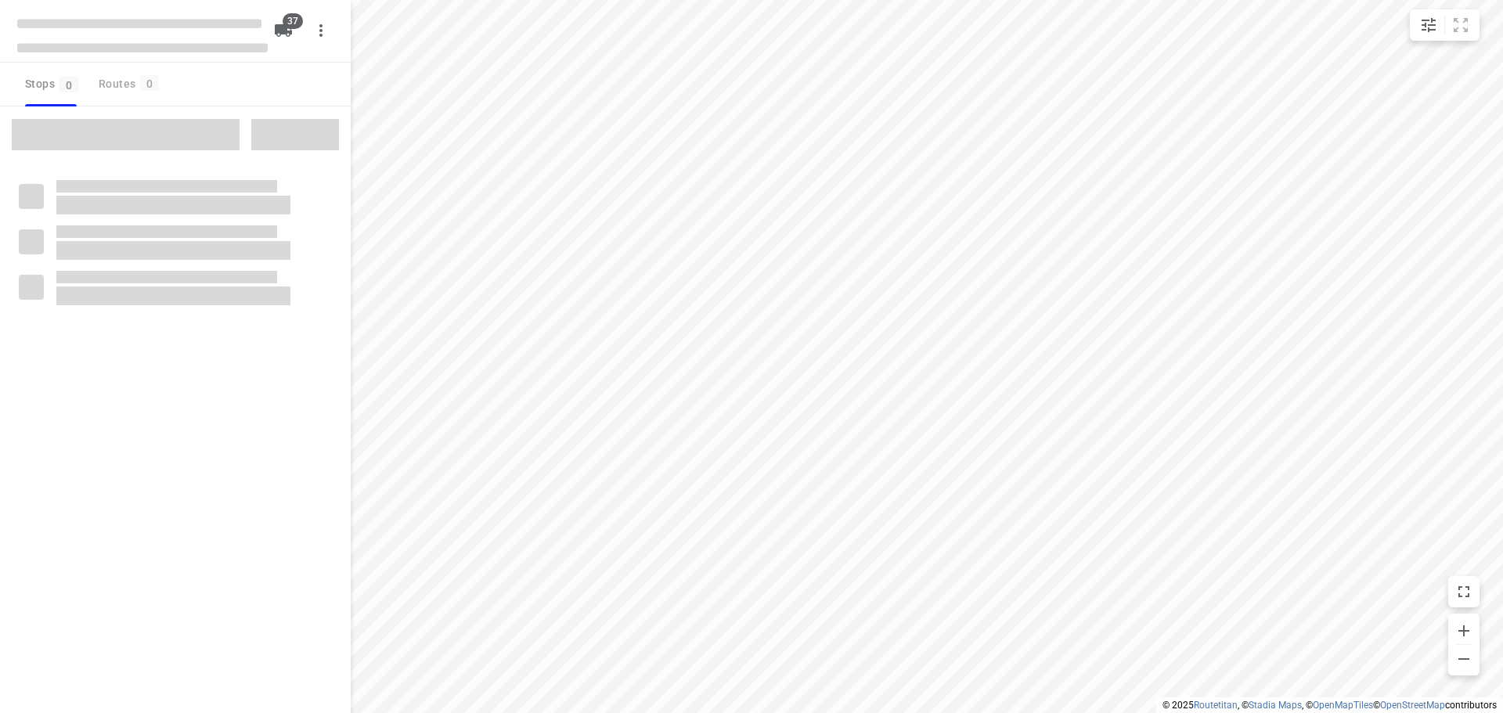
checkbox input "true"
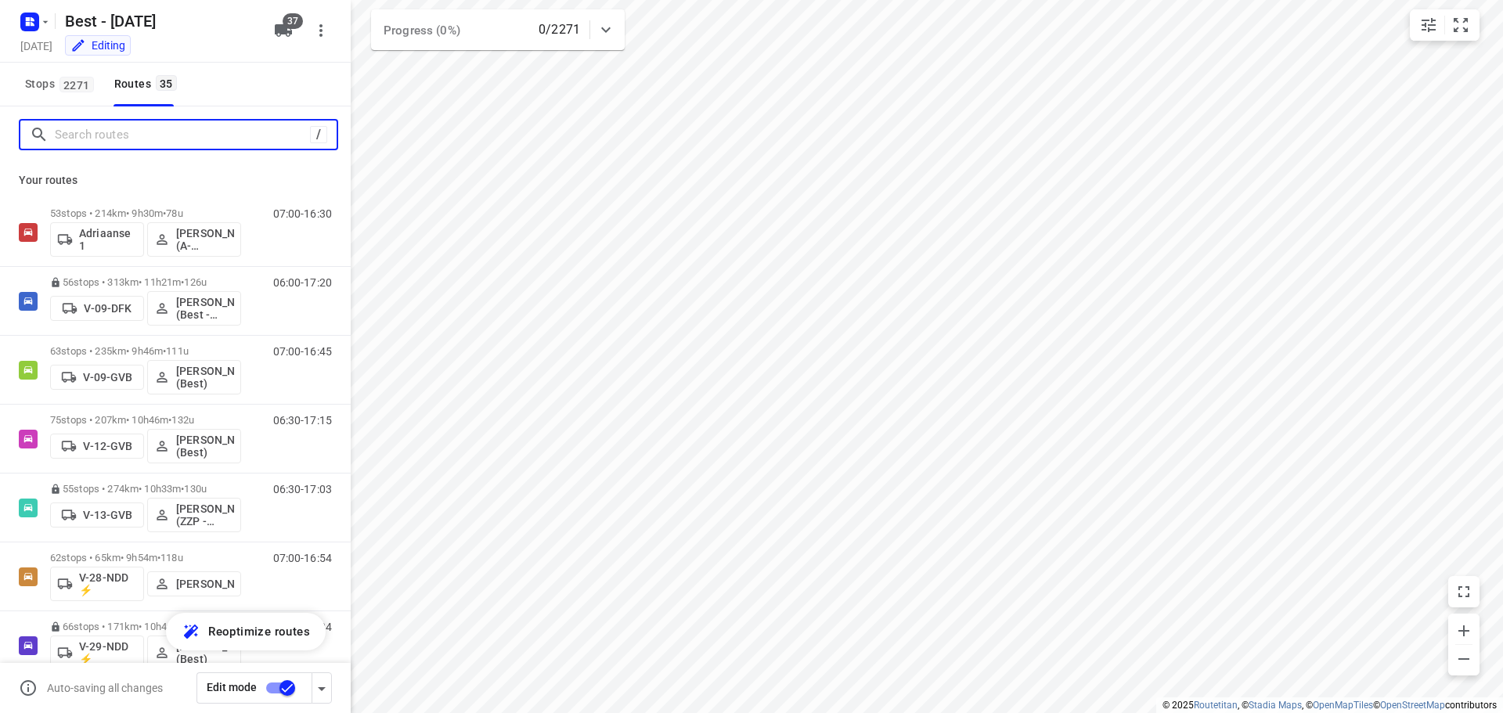
click at [109, 139] on input "Search routes" at bounding box center [182, 135] width 255 height 24
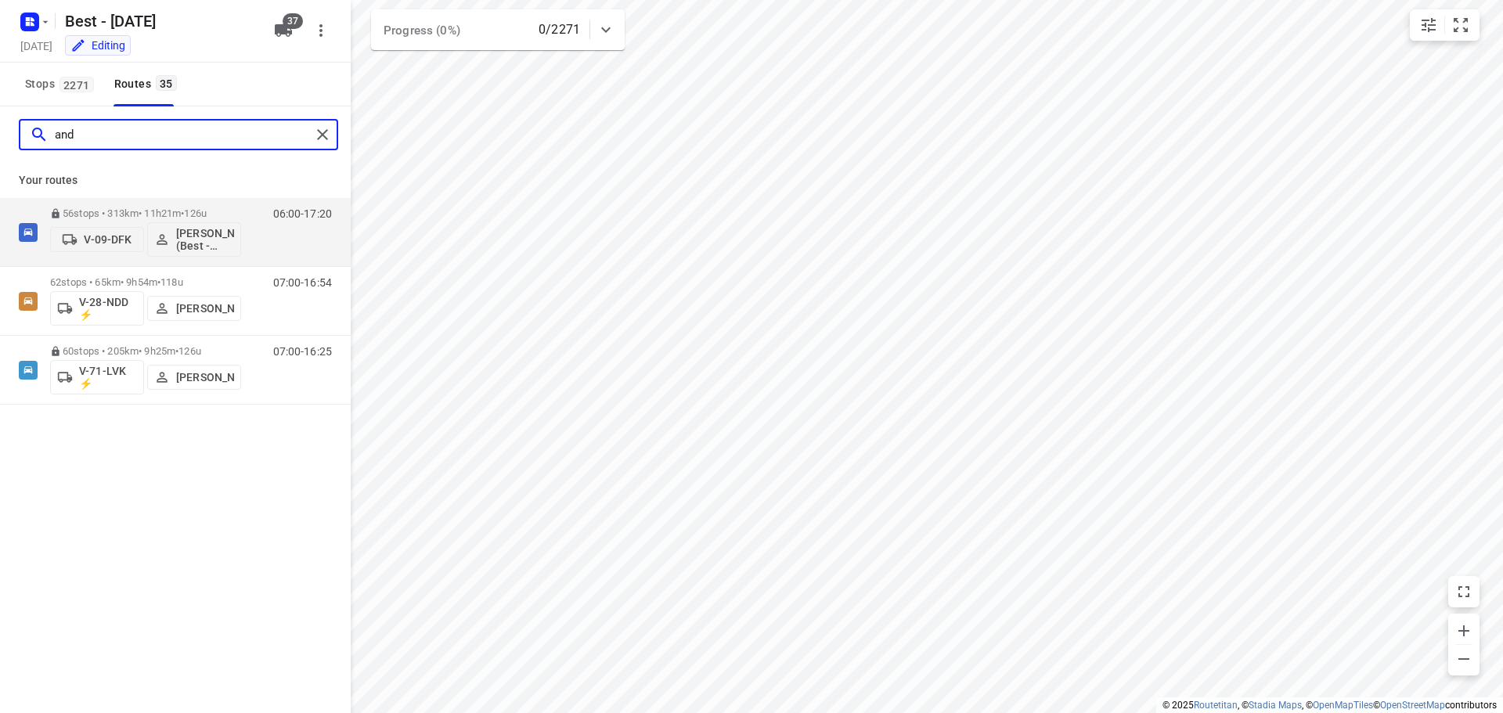
type input "[PERSON_NAME]"
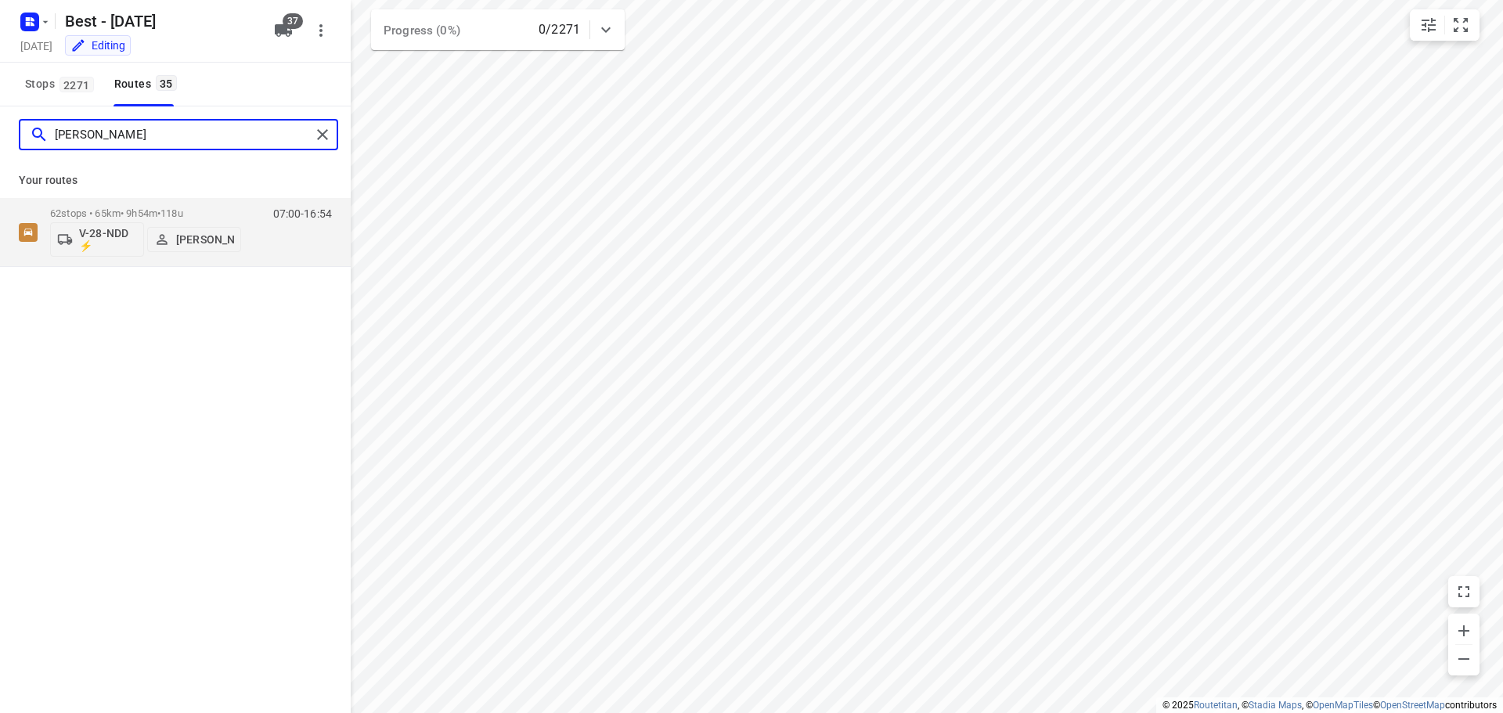
click at [110, 139] on input "[PERSON_NAME]" at bounding box center [183, 135] width 256 height 24
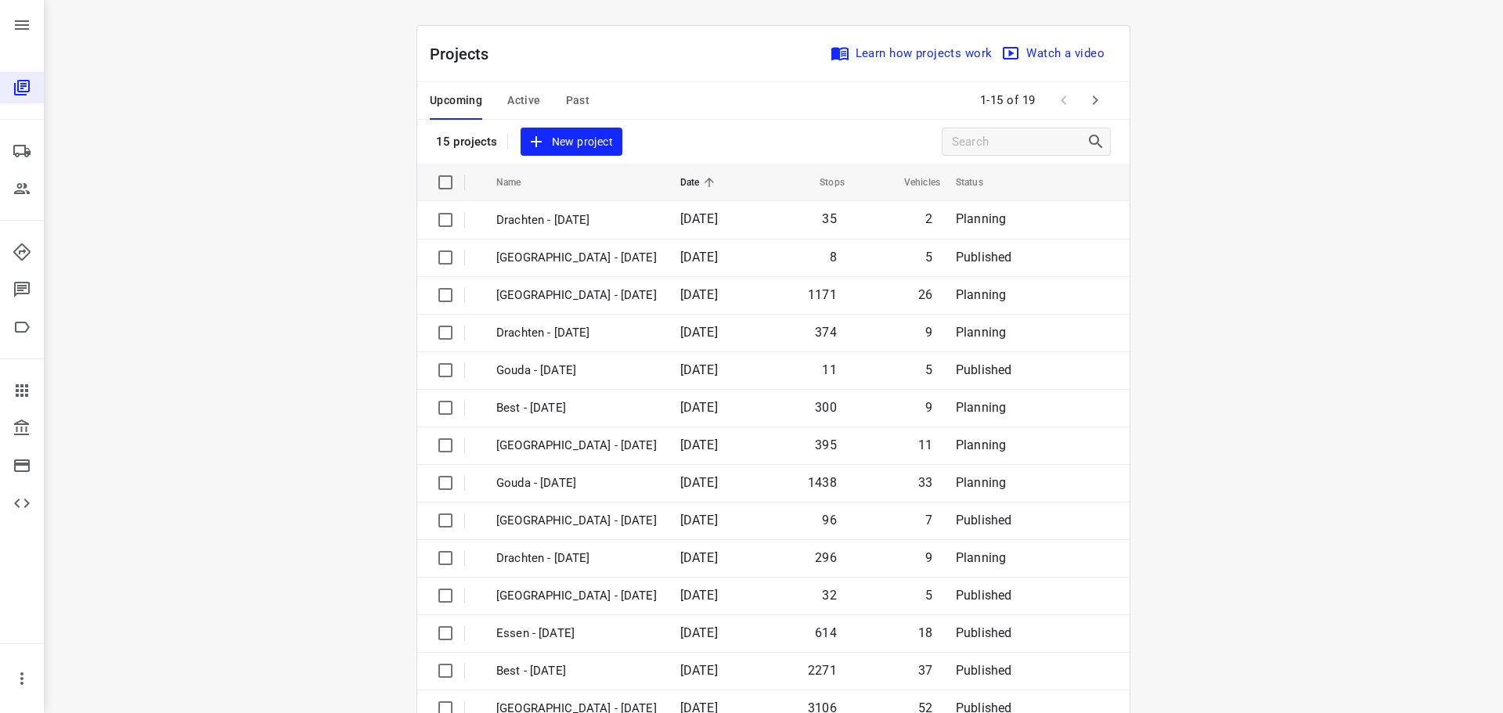
click at [1345, 262] on div "i © 2025 Routetitan , © Stadia Maps , © OpenMapTiles © OpenStreetMap contributo…" at bounding box center [773, 356] width 1459 height 713
click at [515, 92] on span "Active" at bounding box center [523, 101] width 33 height 20
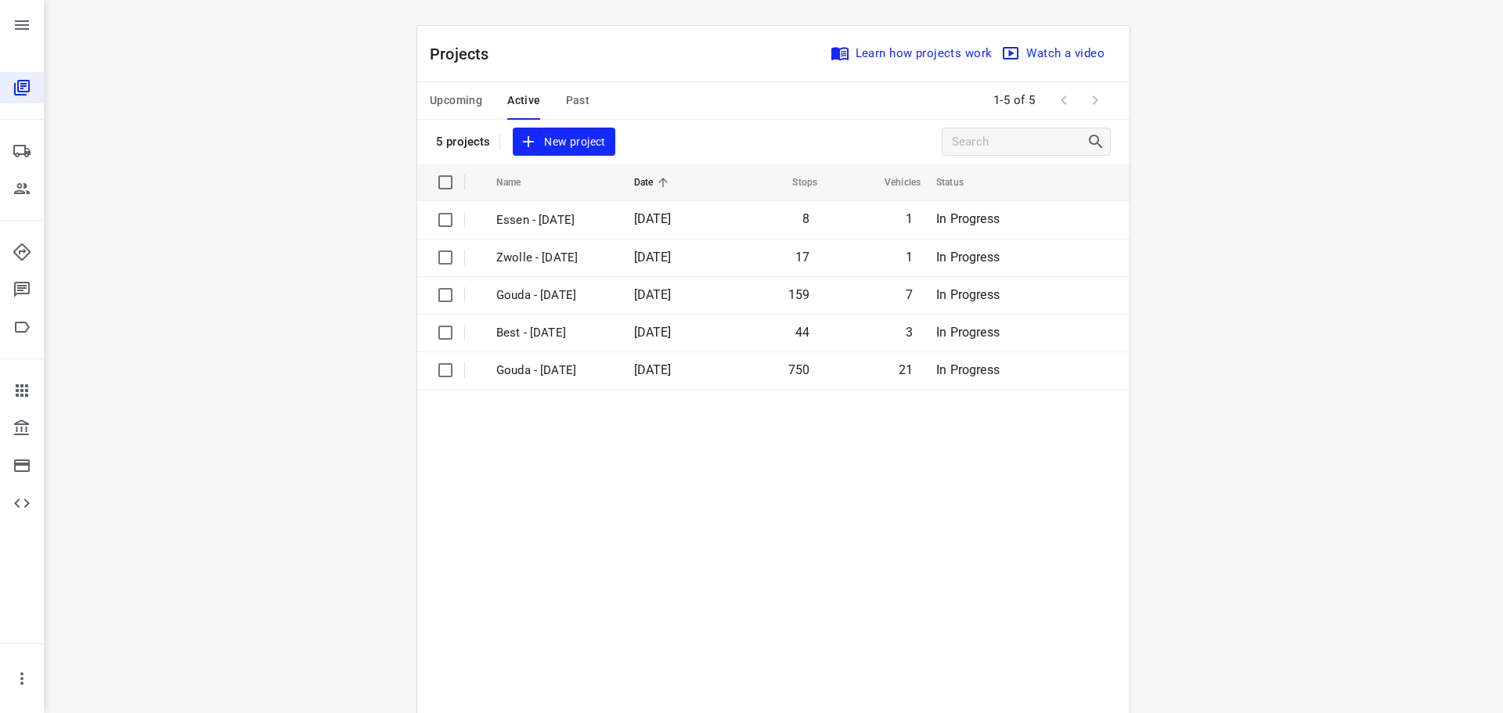
click at [569, 86] on button "Past" at bounding box center [578, 101] width 24 height 38
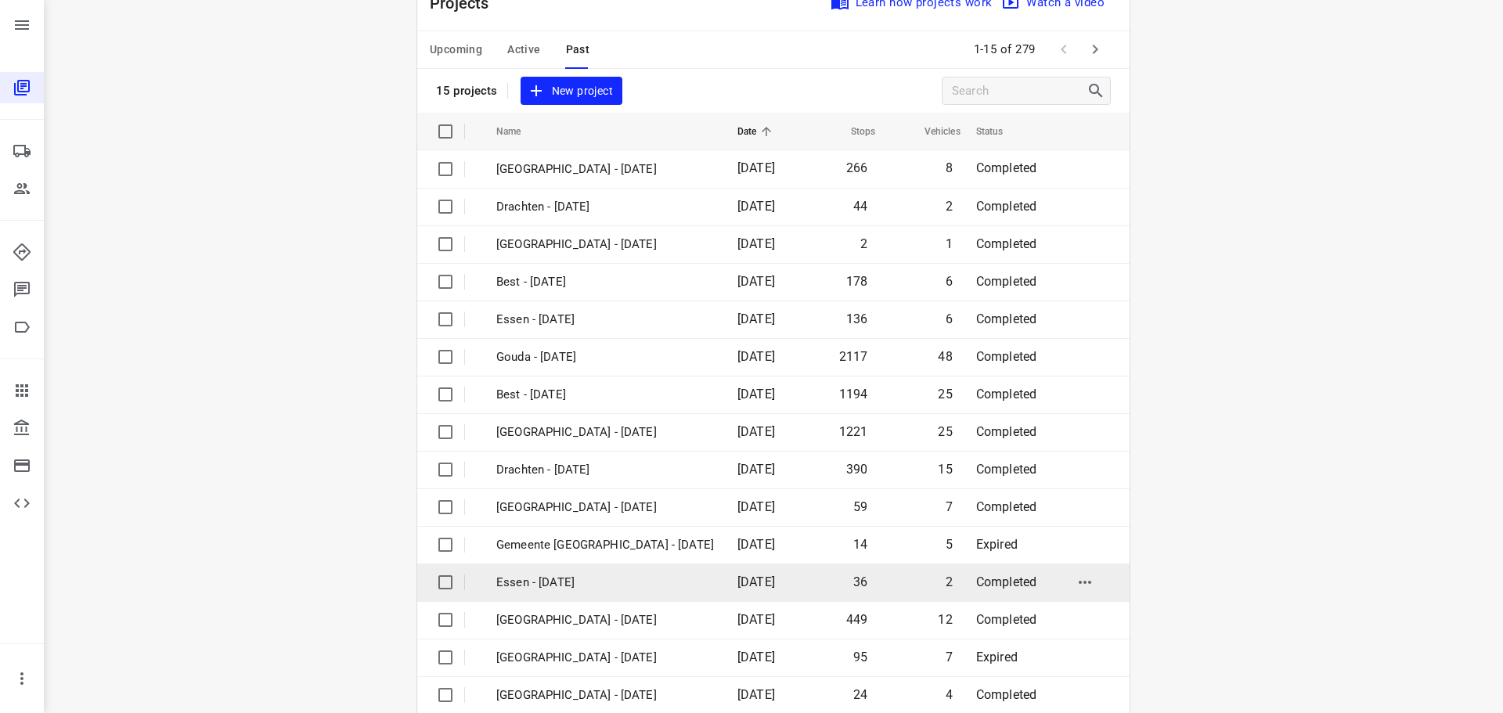
scroll to position [78, 0]
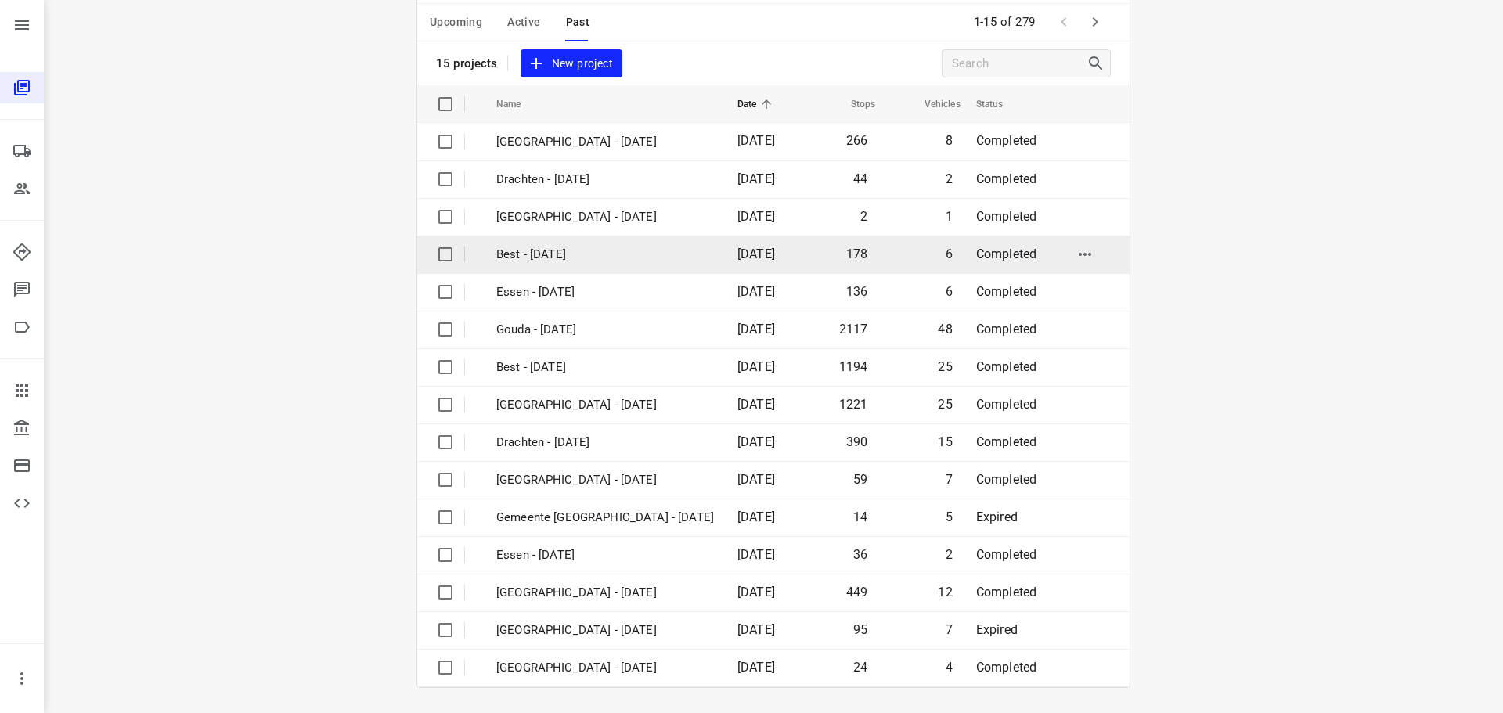
click at [516, 243] on td "Best - [DATE]" at bounding box center [603, 255] width 244 height 38
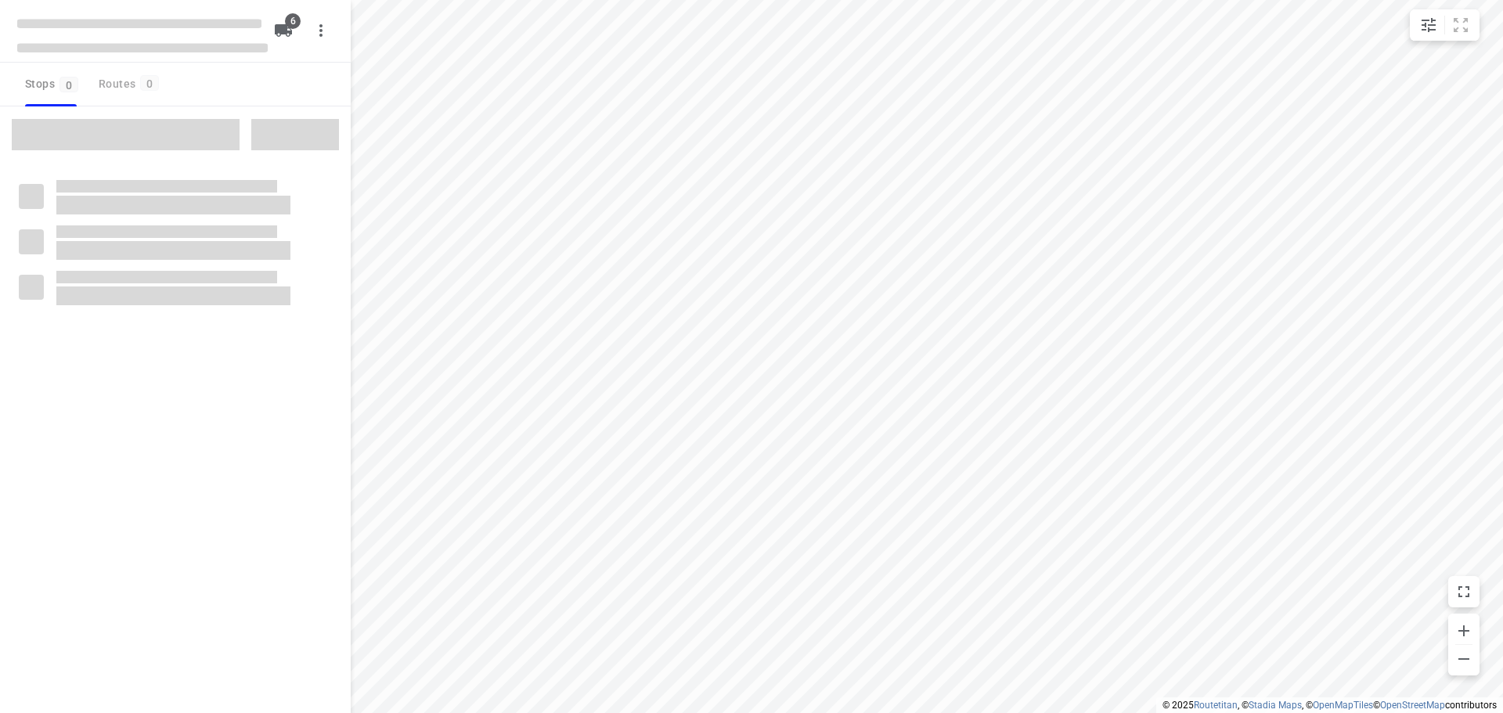
checkbox input "true"
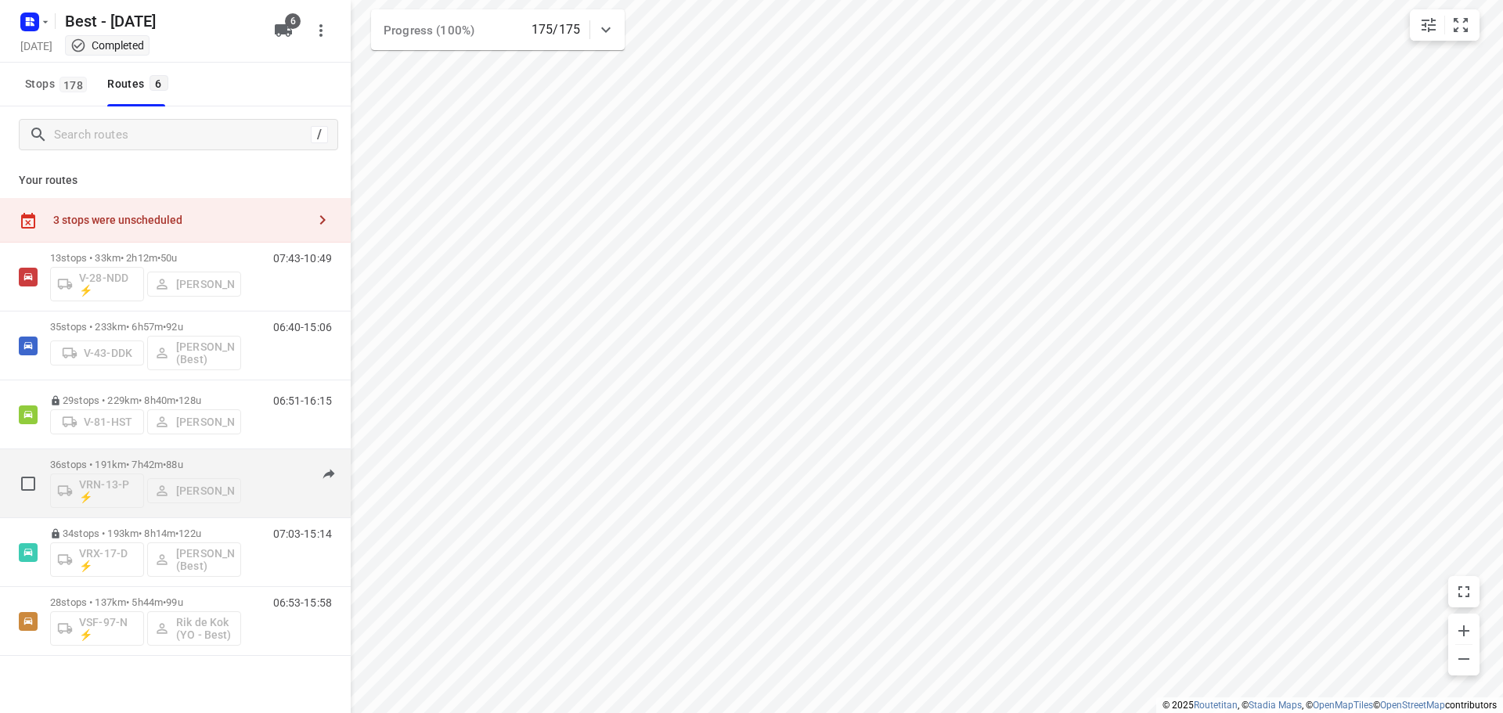
click at [254, 485] on div "06:56-15:00" at bounding box center [293, 487] width 78 height 57
